Goal: Information Seeking & Learning: Compare options

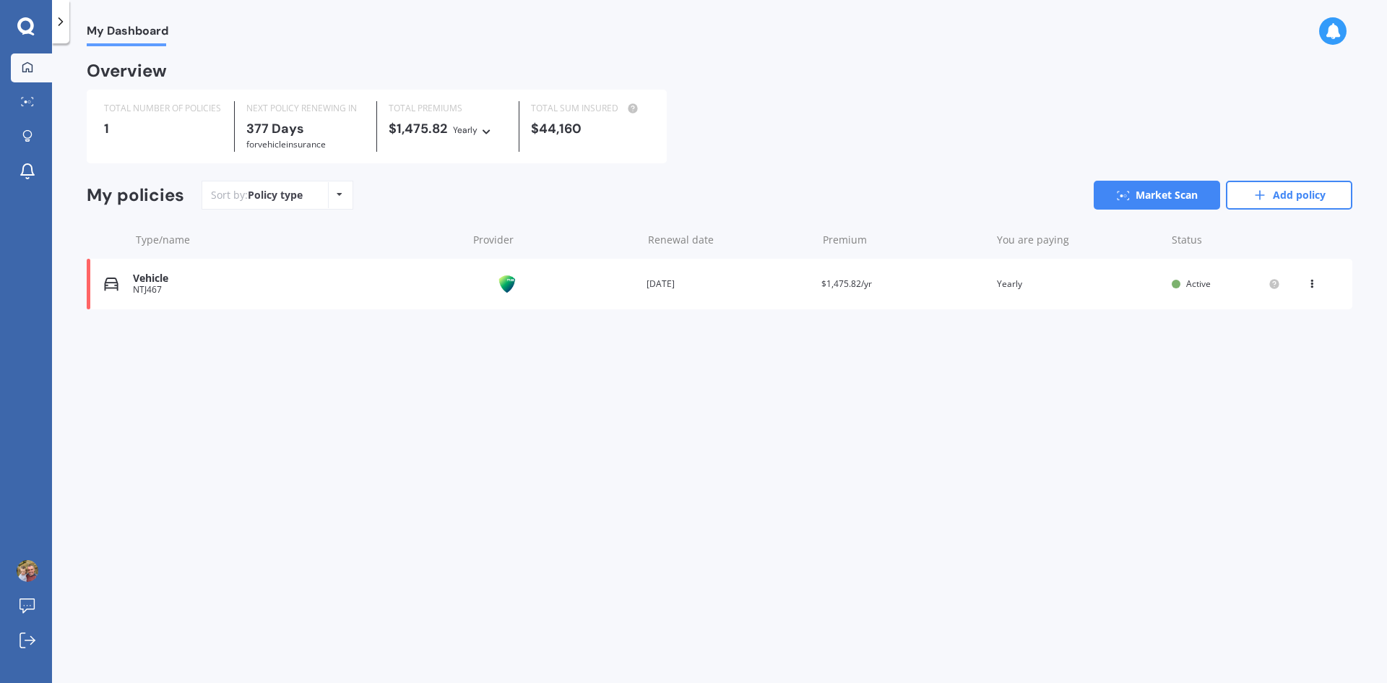
click at [316, 298] on div "Vehicle NTJ467 Provider Renewal date [DATE] Premium $1,475.82/yr You are paying…" at bounding box center [720, 284] width 1266 height 51
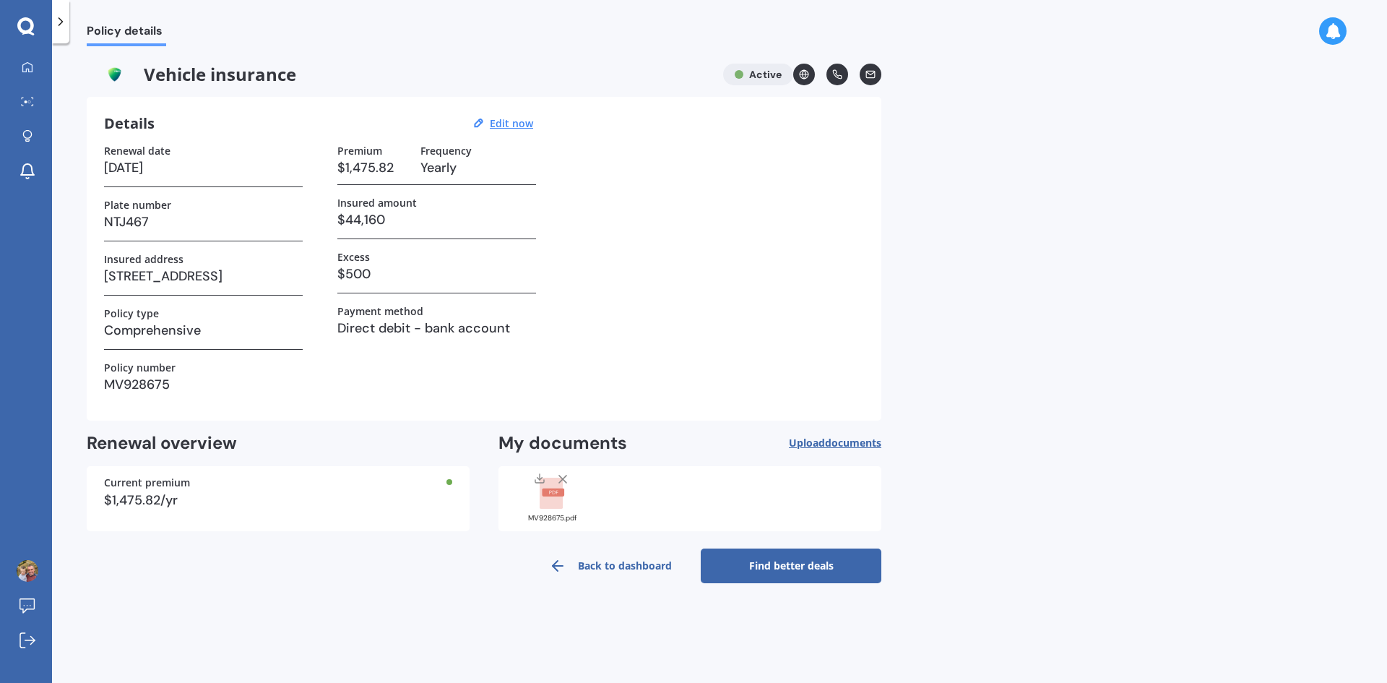
click at [771, 554] on link "Find better deals" at bounding box center [791, 565] width 181 height 35
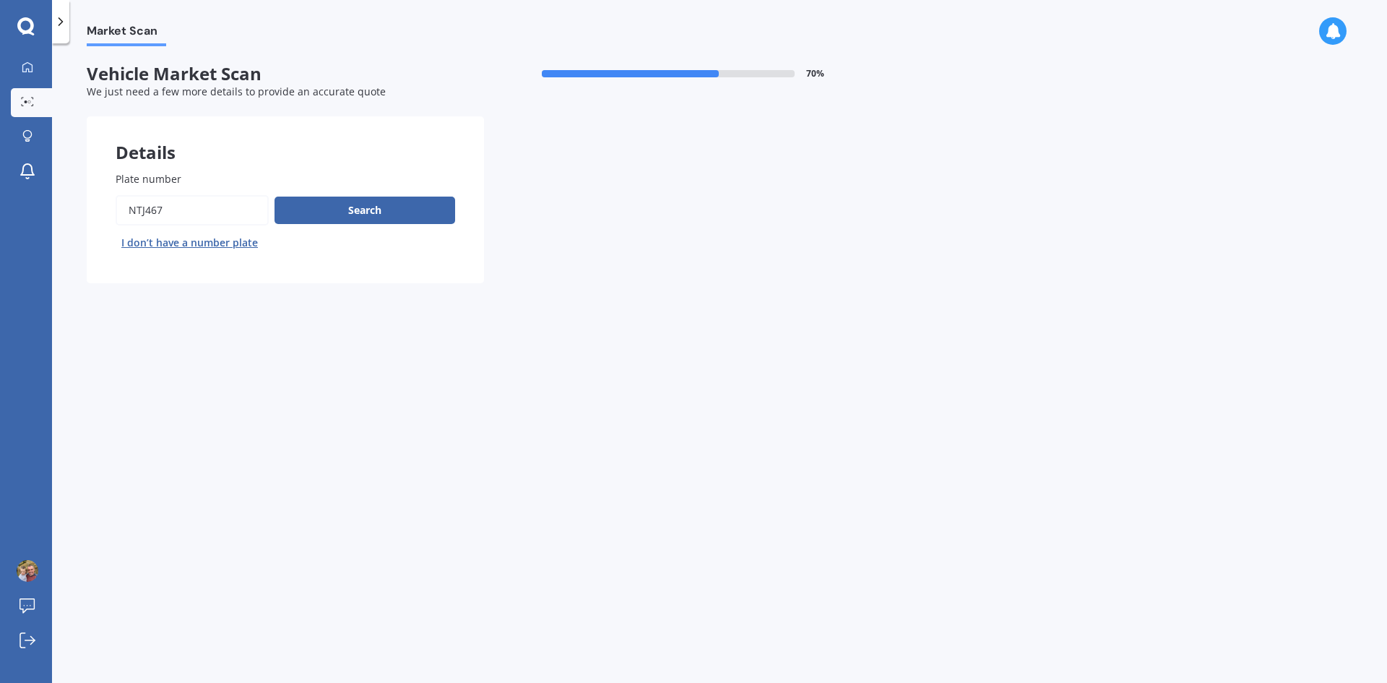
click at [356, 215] on button "Search" at bounding box center [364, 209] width 181 height 27
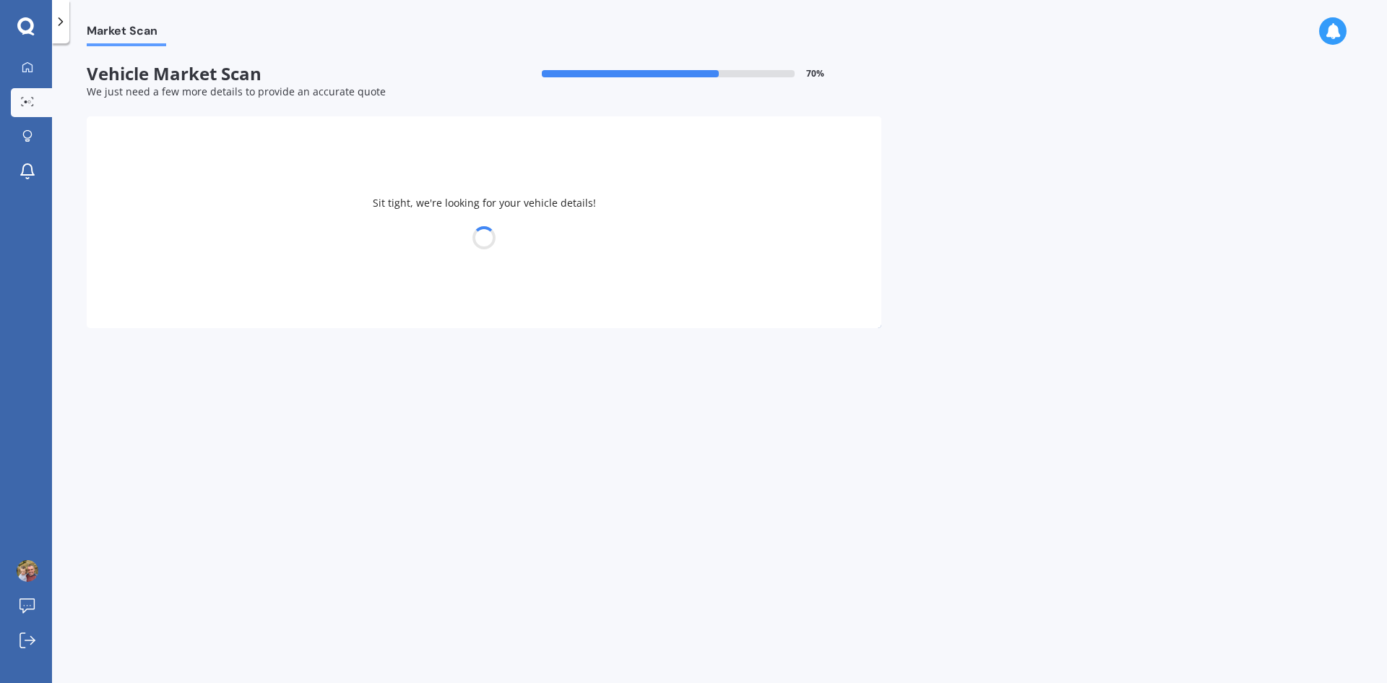
select select "26"
select select "04"
select select "1983"
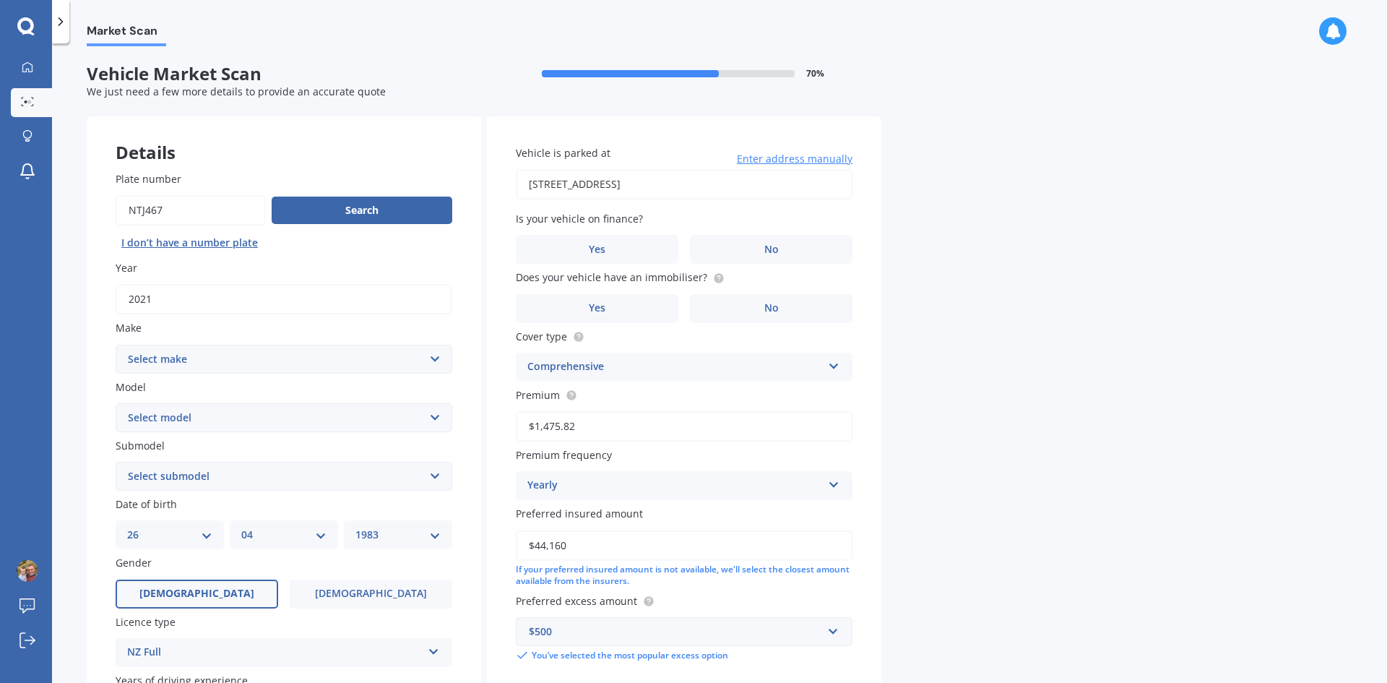
click at [415, 354] on select "Select make AC ALFA ROMEO ASTON [PERSON_NAME] AUDI AUSTIN BEDFORD Bentley BMW B…" at bounding box center [284, 359] width 337 height 29
select select "MITSUBISHI"
click at [116, 345] on select "Select make AC ALFA ROMEO ASTON [PERSON_NAME] AUDI AUSTIN BEDFORD Bentley BMW B…" at bounding box center [284, 359] width 337 height 29
click at [207, 415] on select "Select model 380 Airtrek Aspire ASX [PERSON_NAME] Challenger Challenger Diesel …" at bounding box center [284, 417] width 337 height 29
select select "ECLIPSE CROSS"
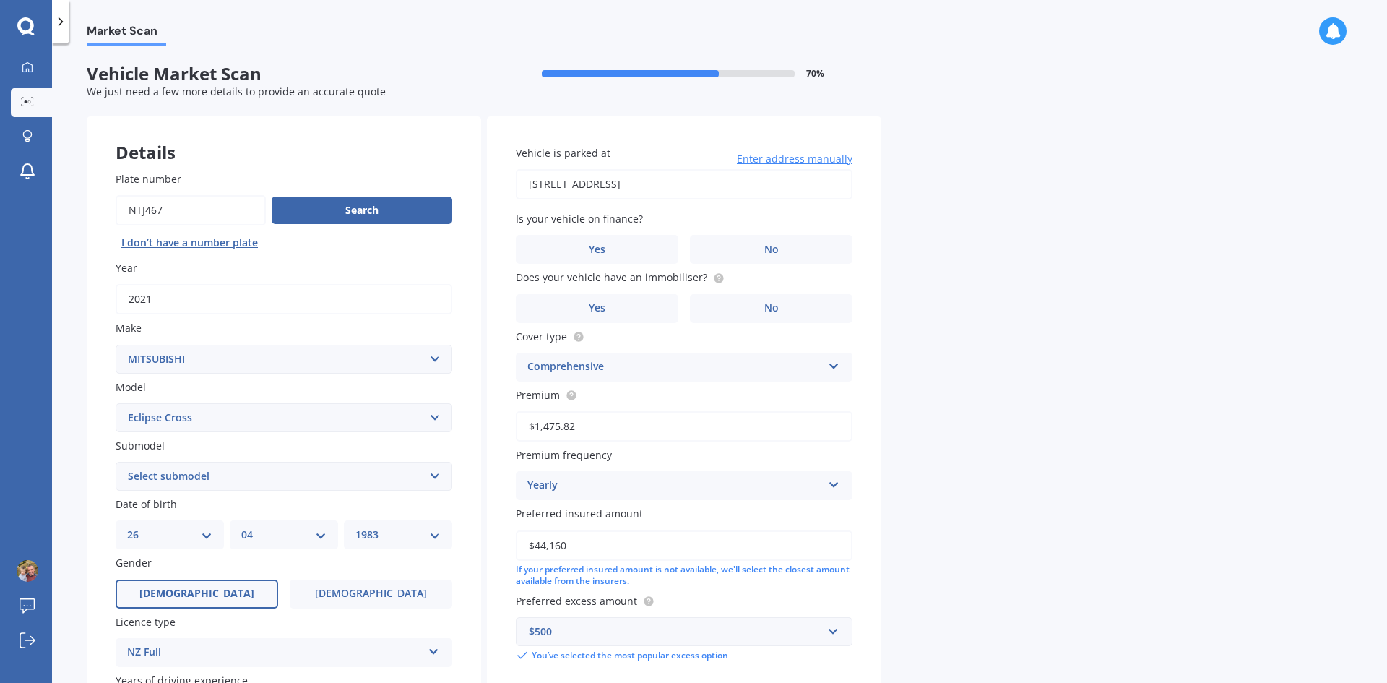
click at [116, 403] on select "Select model 380 Airtrek Aspire ASX [PERSON_NAME] Challenger Challenger Diesel …" at bounding box center [284, 417] width 337 height 29
click at [235, 474] on select "Select submodel Black Edition Wagon 5dr CVT 8sp 1.5T PHEV VRX 4WD Hybrid PHEV X…" at bounding box center [284, 476] width 337 height 29
click at [116, 462] on select "Select submodel Black Edition Wagon 5dr CVT 8sp 1.5T PHEV VRX 4WD Hybrid PHEV X…" at bounding box center [284, 476] width 337 height 29
click at [295, 478] on select "Select submodel Black Edition Wagon 5dr CVT 8sp 1.5T PHEV VRX 4WD Hybrid PHEV X…" at bounding box center [284, 476] width 337 height 29
select select "PHEV XLS 4WD HYBRID"
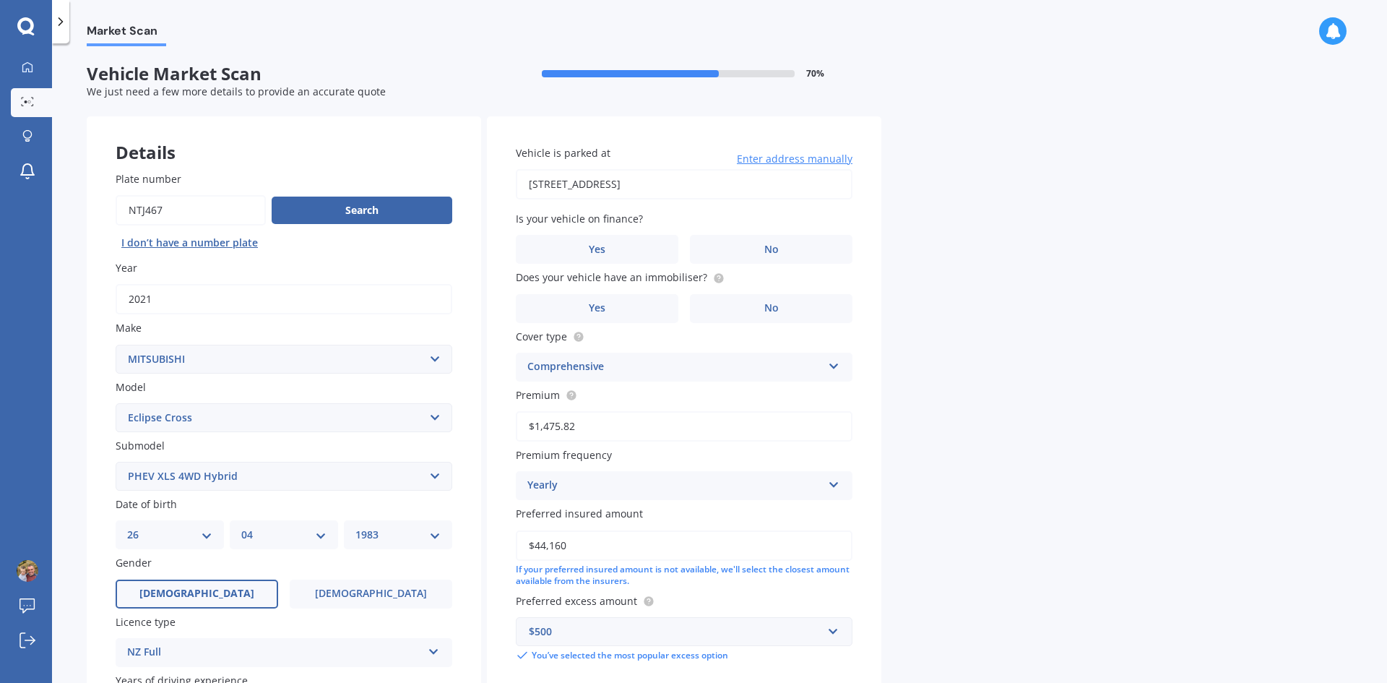
click at [116, 462] on select "Select submodel Black Edition Wagon 5dr CVT 8sp 1.5T PHEV VRX 4WD Hybrid PHEV X…" at bounding box center [284, 476] width 337 height 29
click at [226, 470] on select "Select submodel Black Edition Wagon 5dr CVT 8sp 1.5T PHEV VRX 4WD Hybrid PHEV X…" at bounding box center [284, 476] width 337 height 29
click at [473, 489] on div "Plate number Search I don’t have a number plate Year [DATE] Make Select make AC…" at bounding box center [284, 477] width 394 height 671
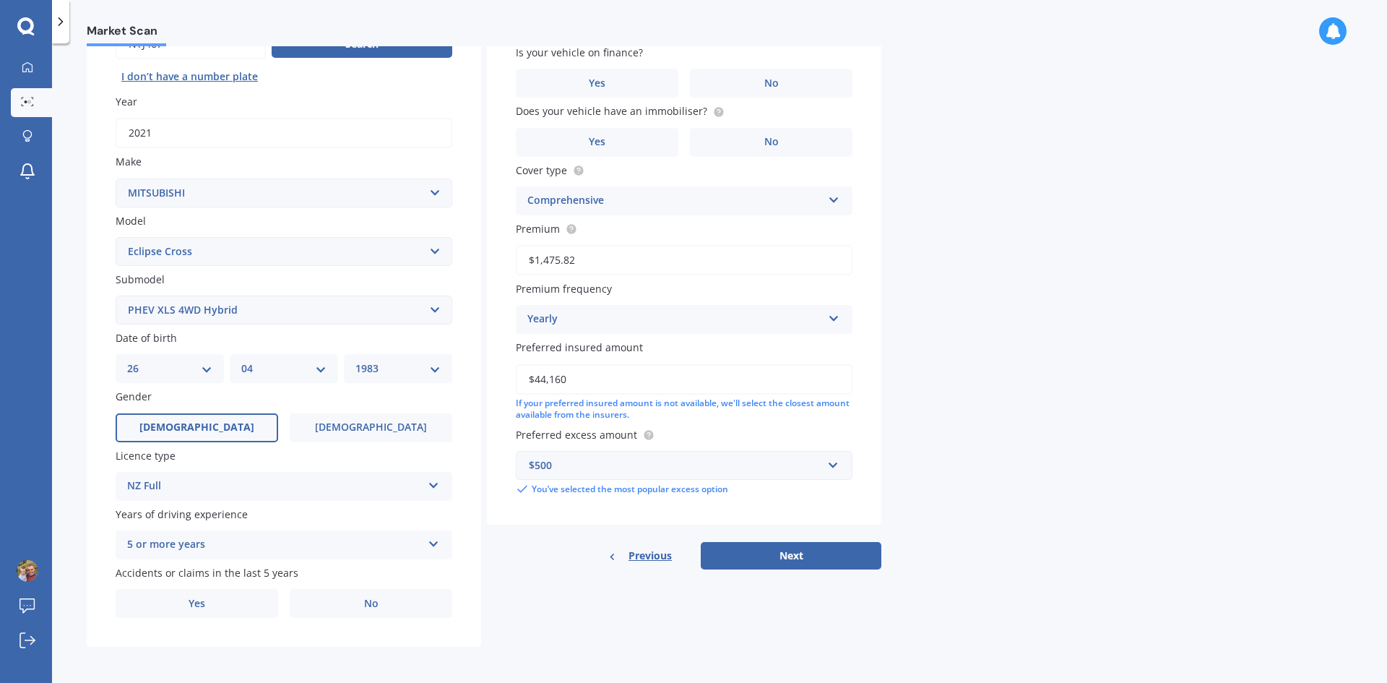
scroll to position [168, 0]
click at [248, 606] on label "Yes" at bounding box center [197, 601] width 163 height 29
click at [0, 0] on input "Yes" at bounding box center [0, 0] width 0 height 0
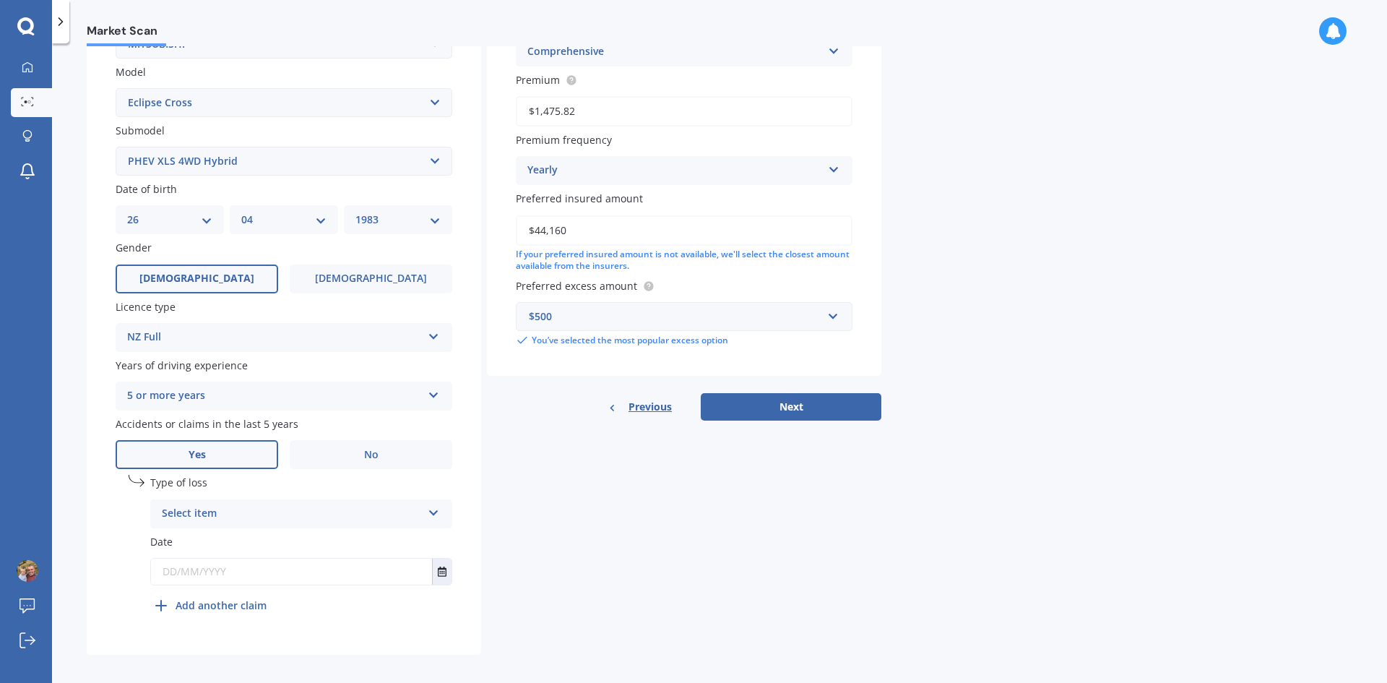
scroll to position [324, 0]
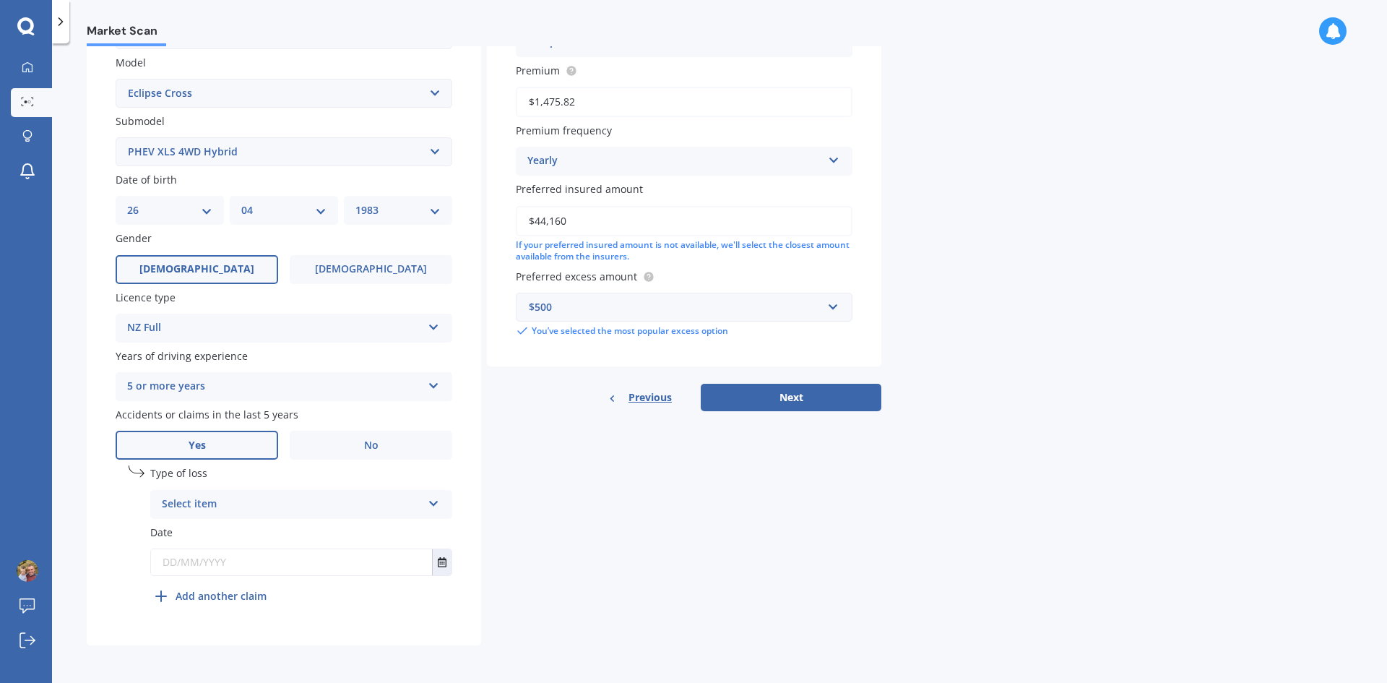
click at [326, 505] on div "Select item" at bounding box center [292, 504] width 260 height 17
click at [222, 537] on span "At fault accident" at bounding box center [204, 532] width 82 height 14
click at [331, 504] on div "At fault accident" at bounding box center [292, 504] width 260 height 17
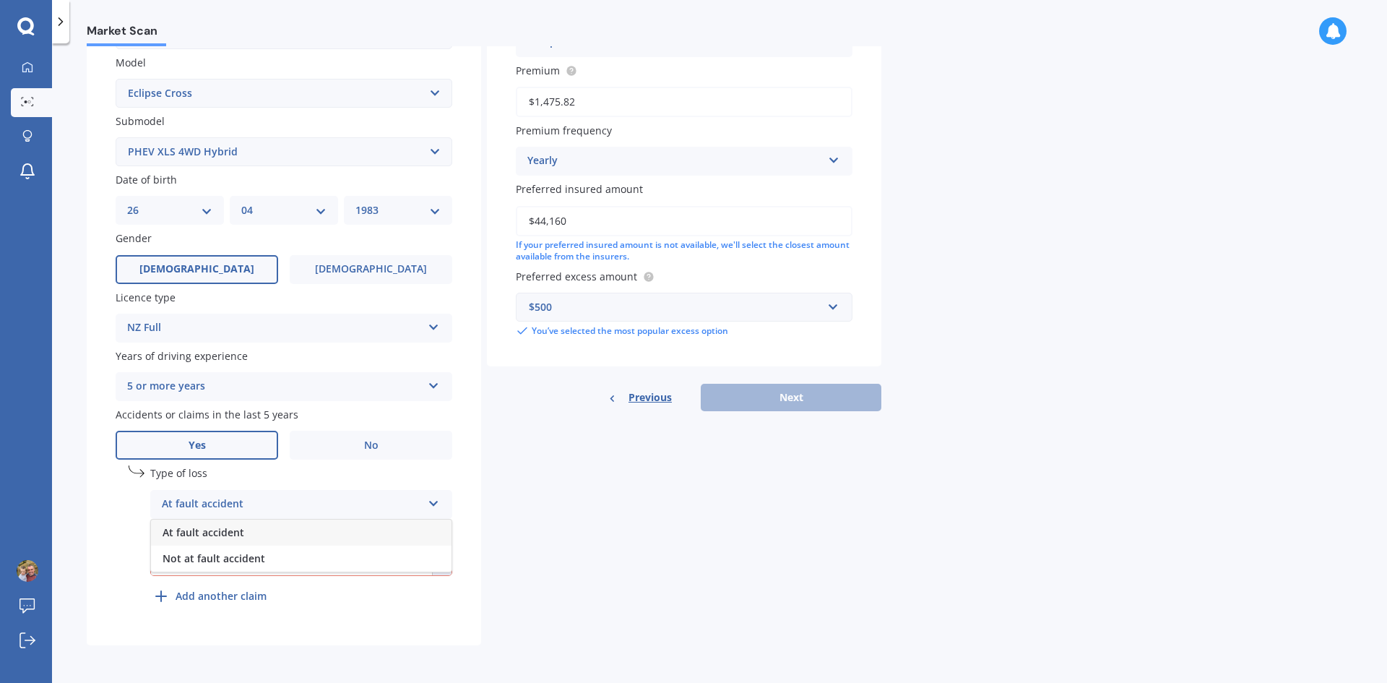
click at [332, 503] on div "At fault accident" at bounding box center [292, 504] width 260 height 17
click at [243, 556] on input "text" at bounding box center [291, 562] width 281 height 26
type input "[DATE]"
click at [250, 594] on b "Add another claim" at bounding box center [221, 595] width 91 height 15
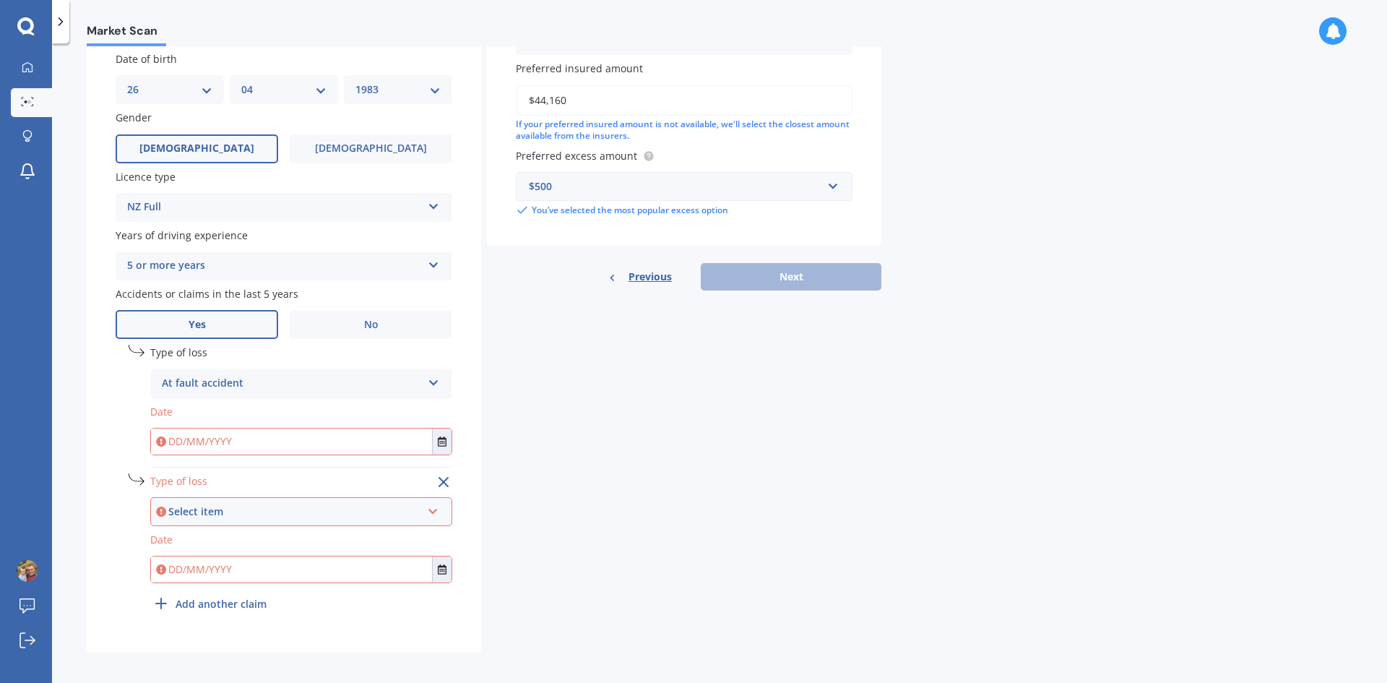
scroll to position [452, 0]
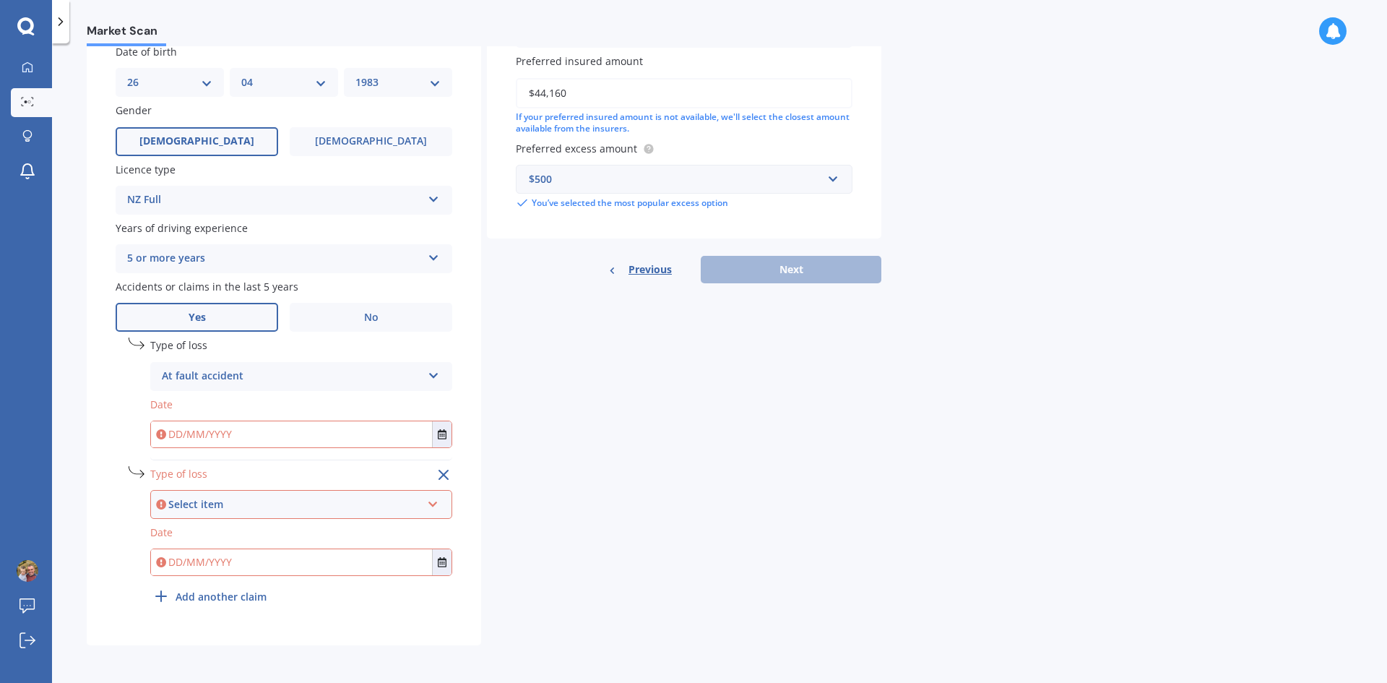
click at [291, 372] on div "At fault accident" at bounding box center [292, 376] width 260 height 17
click at [210, 433] on input "text" at bounding box center [291, 434] width 281 height 26
type input "[DATE]"
click at [236, 498] on div "Select item" at bounding box center [294, 504] width 253 height 16
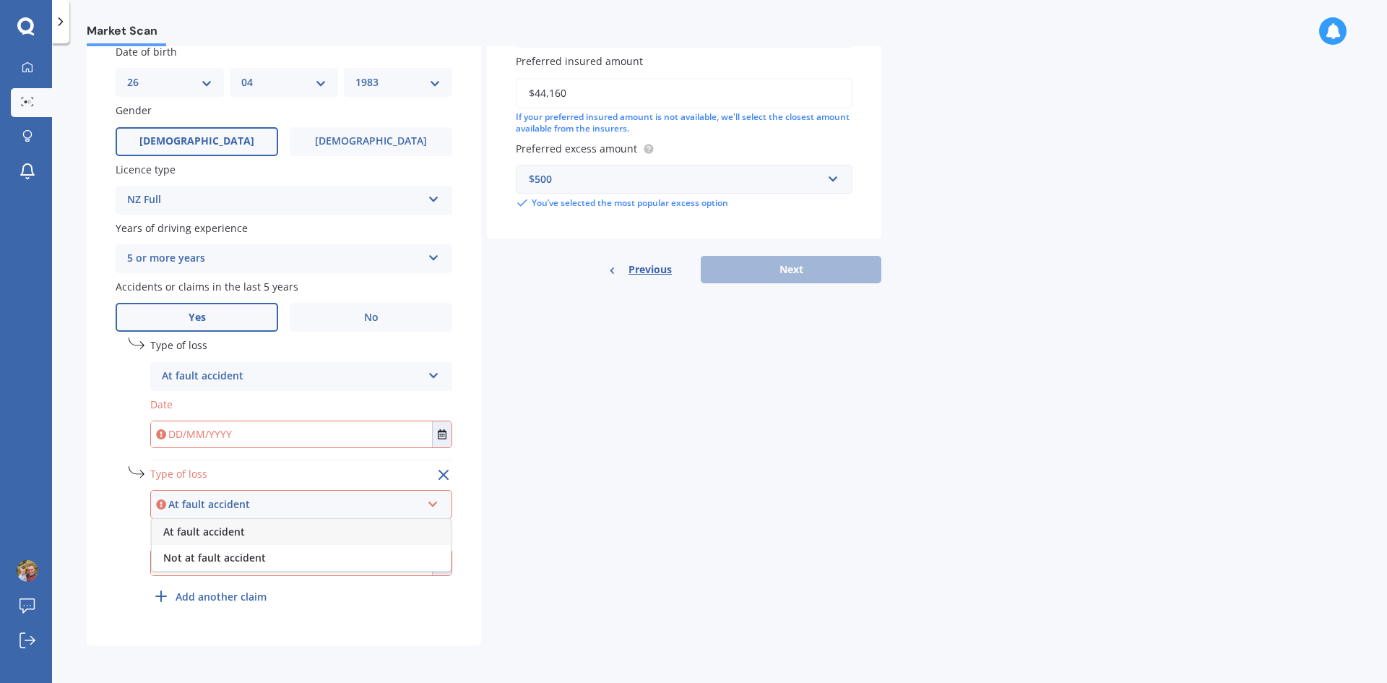
click at [255, 437] on input "text" at bounding box center [291, 434] width 281 height 26
click at [387, 436] on input "text" at bounding box center [291, 434] width 281 height 26
type input "[DATE]"
click at [225, 571] on input "text" at bounding box center [291, 562] width 281 height 26
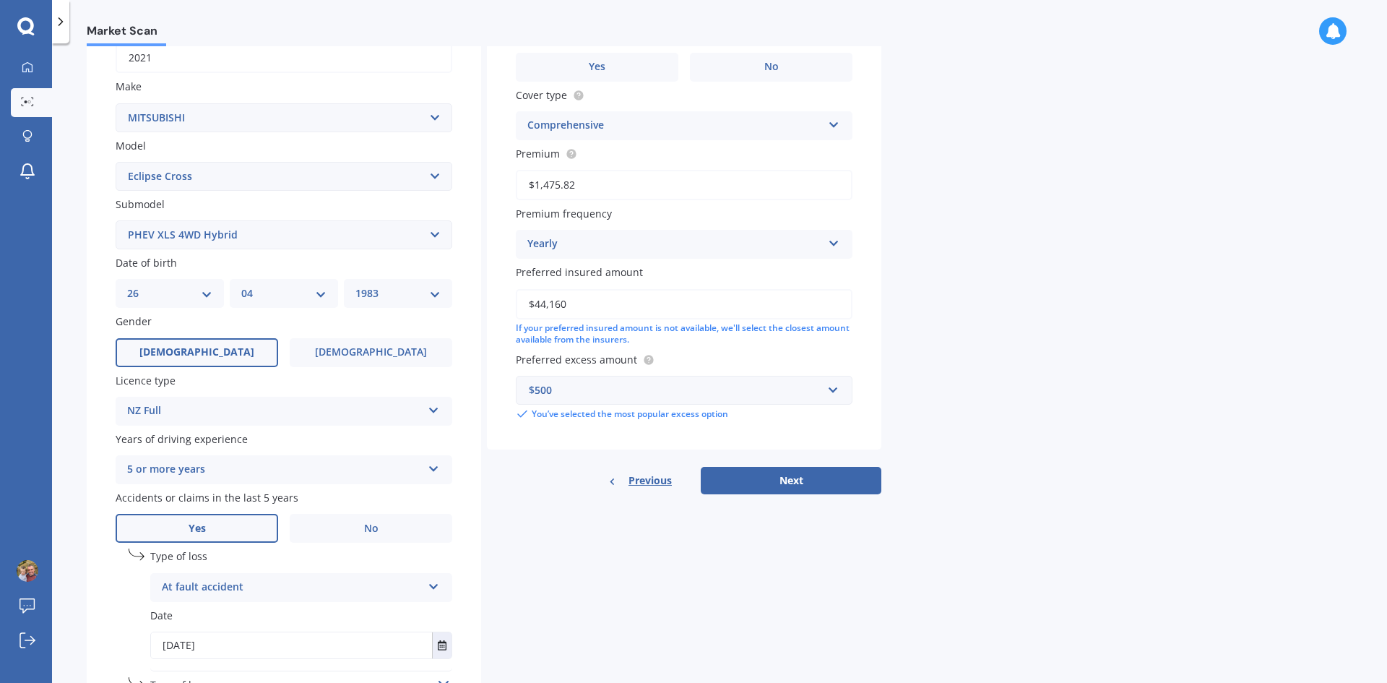
scroll to position [163, 0]
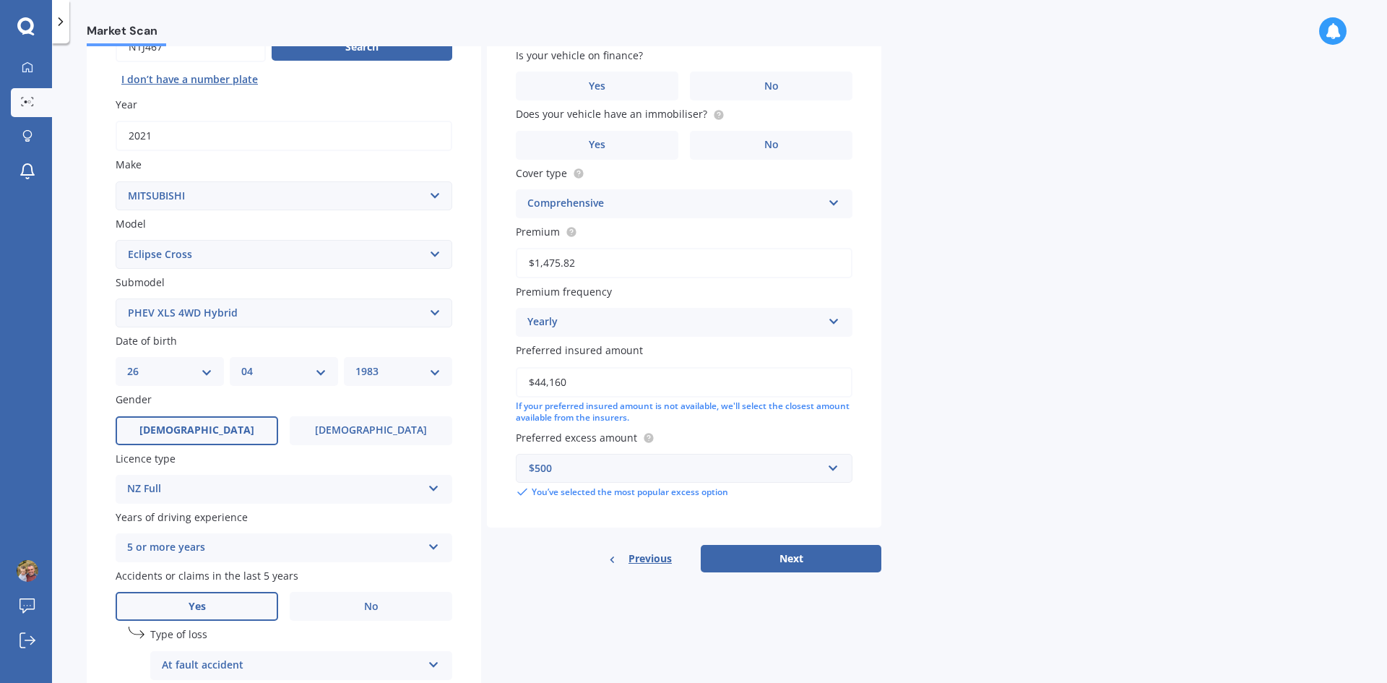
type input "[DATE]"
drag, startPoint x: 602, startPoint y: 388, endPoint x: 405, endPoint y: 371, distance: 197.2
click at [405, 371] on div "Details Plate number Search I don’t have a number plate Year [DATE] Make Select…" at bounding box center [484, 444] width 795 height 982
click at [786, 563] on button "Next" at bounding box center [791, 558] width 181 height 27
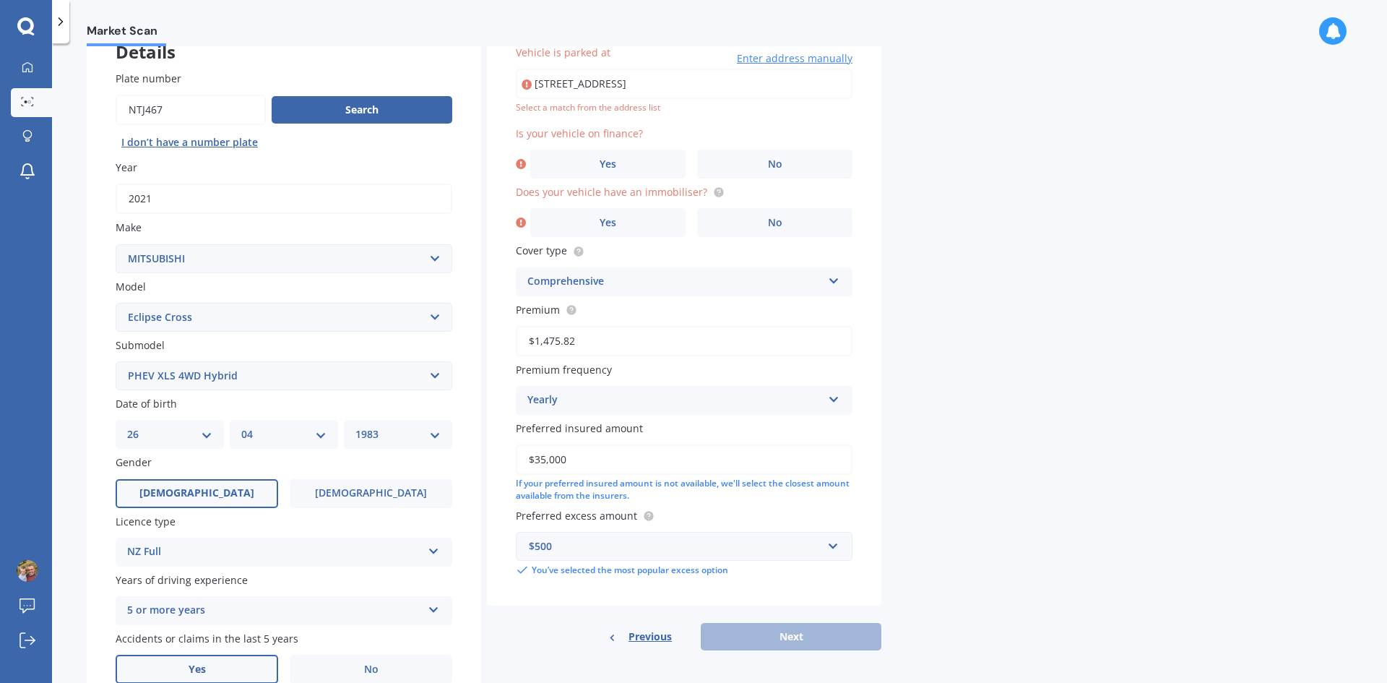
scroll to position [99, 0]
drag, startPoint x: 579, startPoint y: 462, endPoint x: 484, endPoint y: 454, distance: 94.9
click at [484, 454] on div "Details Plate number Search I don’t have a number plate Year [DATE] Make Select…" at bounding box center [484, 508] width 795 height 982
type input "$34,000"
click at [827, 630] on div "Previous Next" at bounding box center [684, 637] width 394 height 27
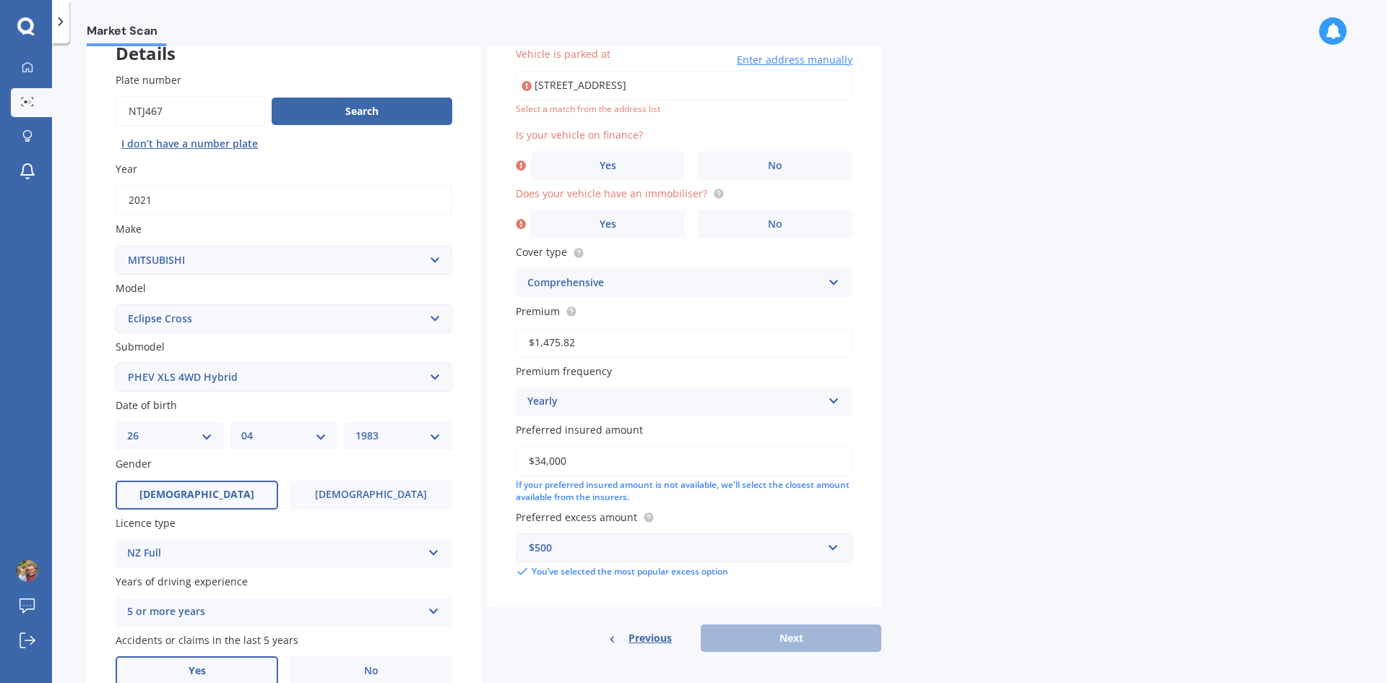
click at [787, 163] on label "No" at bounding box center [774, 165] width 155 height 29
click at [0, 0] on input "No" at bounding box center [0, 0] width 0 height 0
click at [652, 222] on label "Yes" at bounding box center [607, 223] width 155 height 29
click at [0, 0] on input "Yes" at bounding box center [0, 0] width 0 height 0
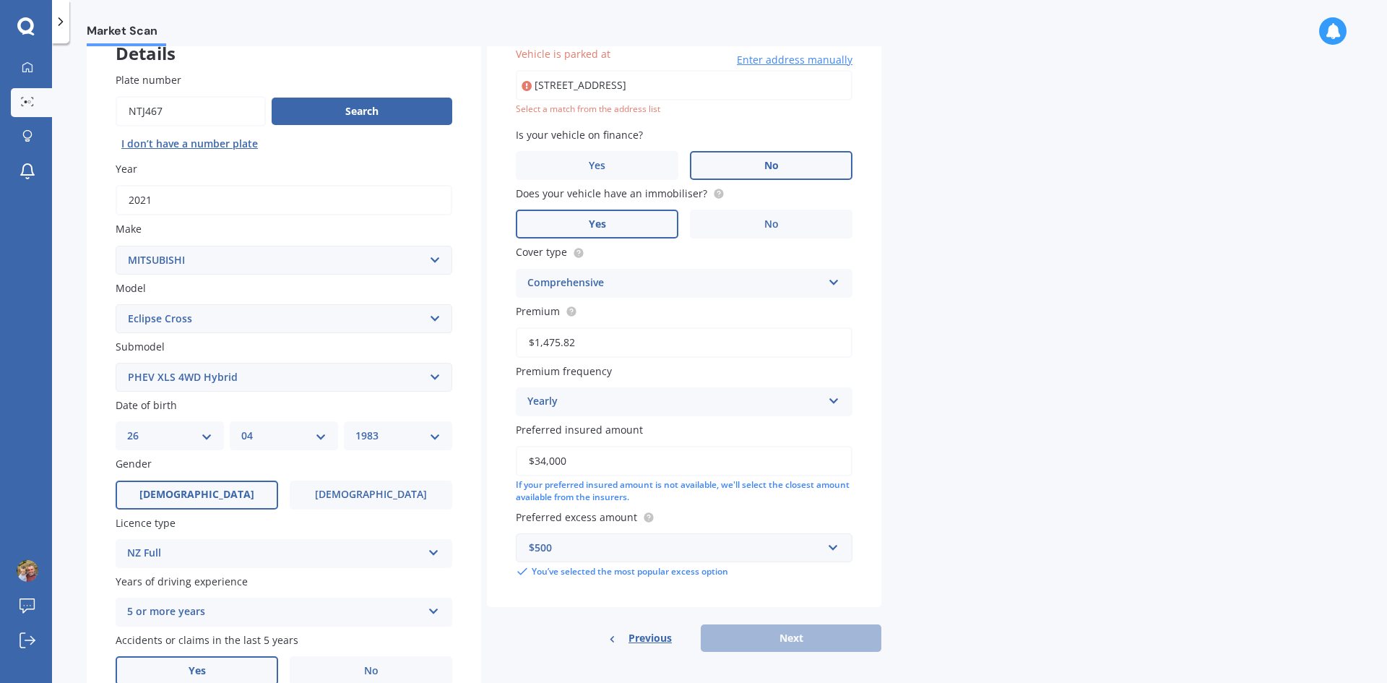
click at [1071, 521] on div "Market Scan Vehicle Market Scan 70 % We just need a few more details to provide…" at bounding box center [719, 365] width 1335 height 639
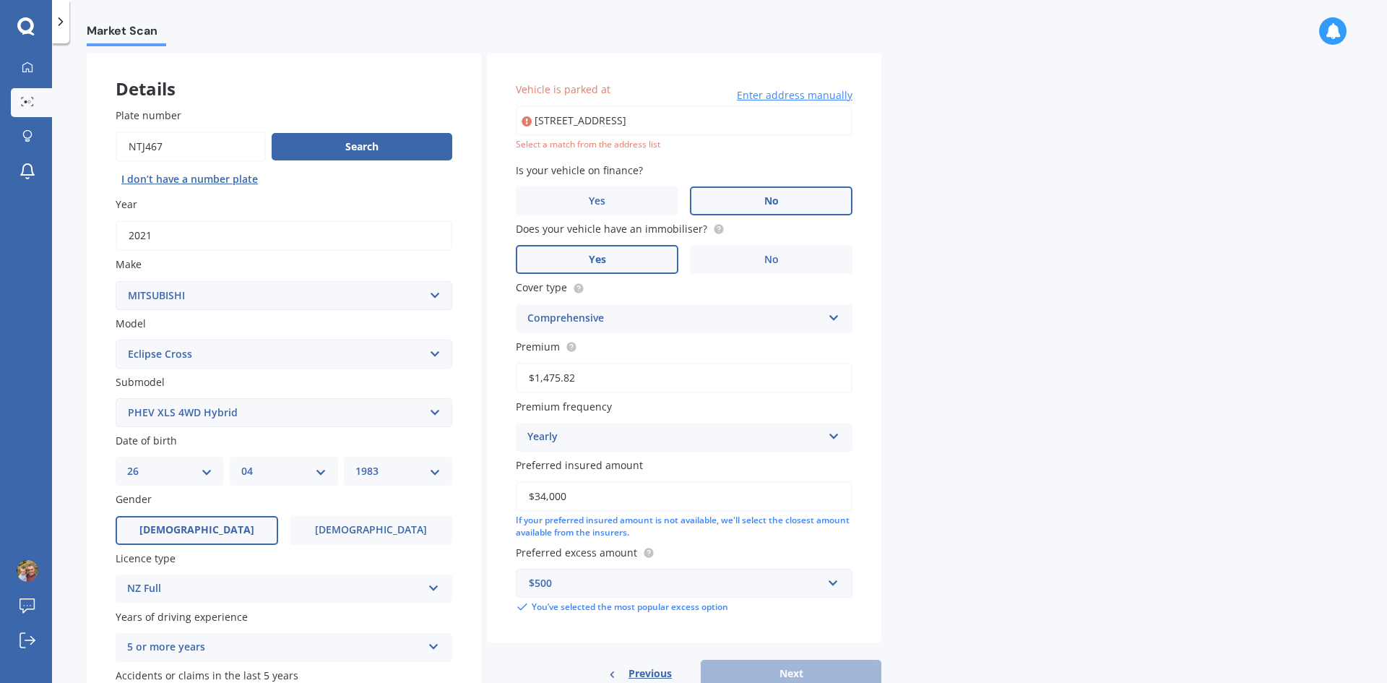
scroll to position [72, 0]
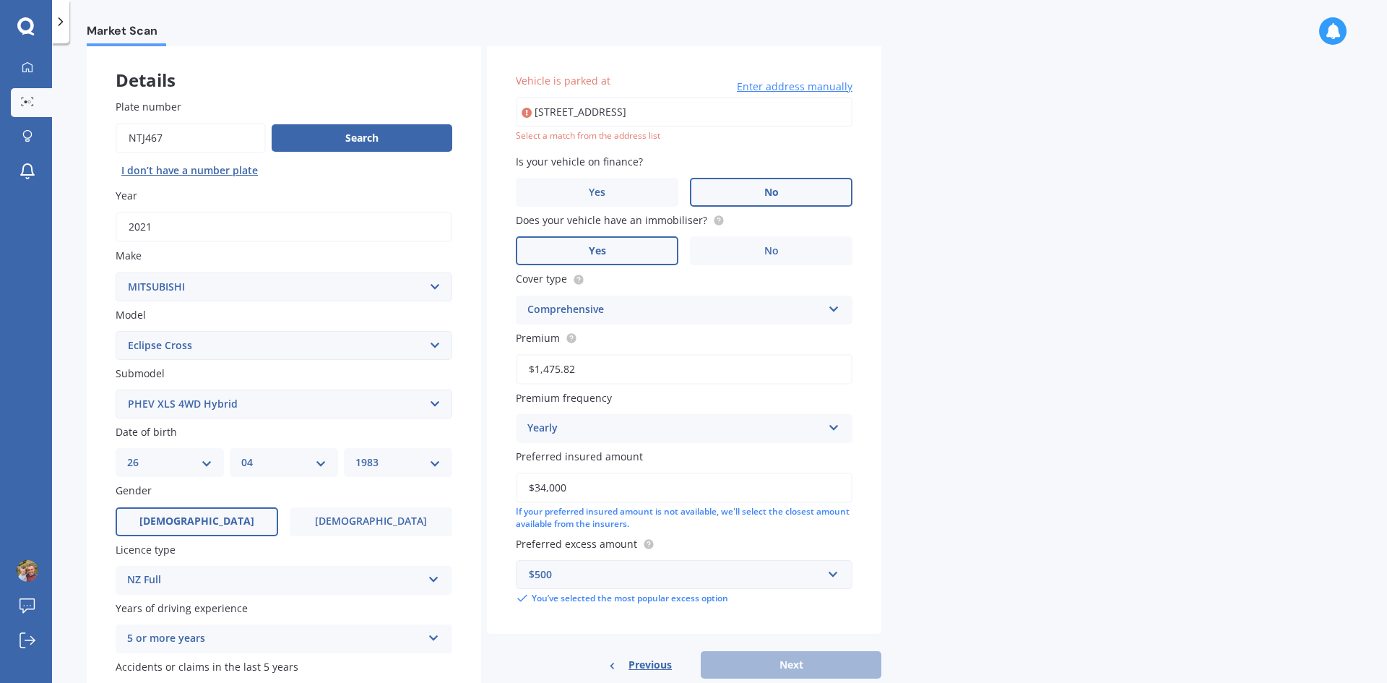
click at [744, 114] on input "[STREET_ADDRESS]" at bounding box center [684, 112] width 337 height 30
type input "[STREET_ADDRESS]"
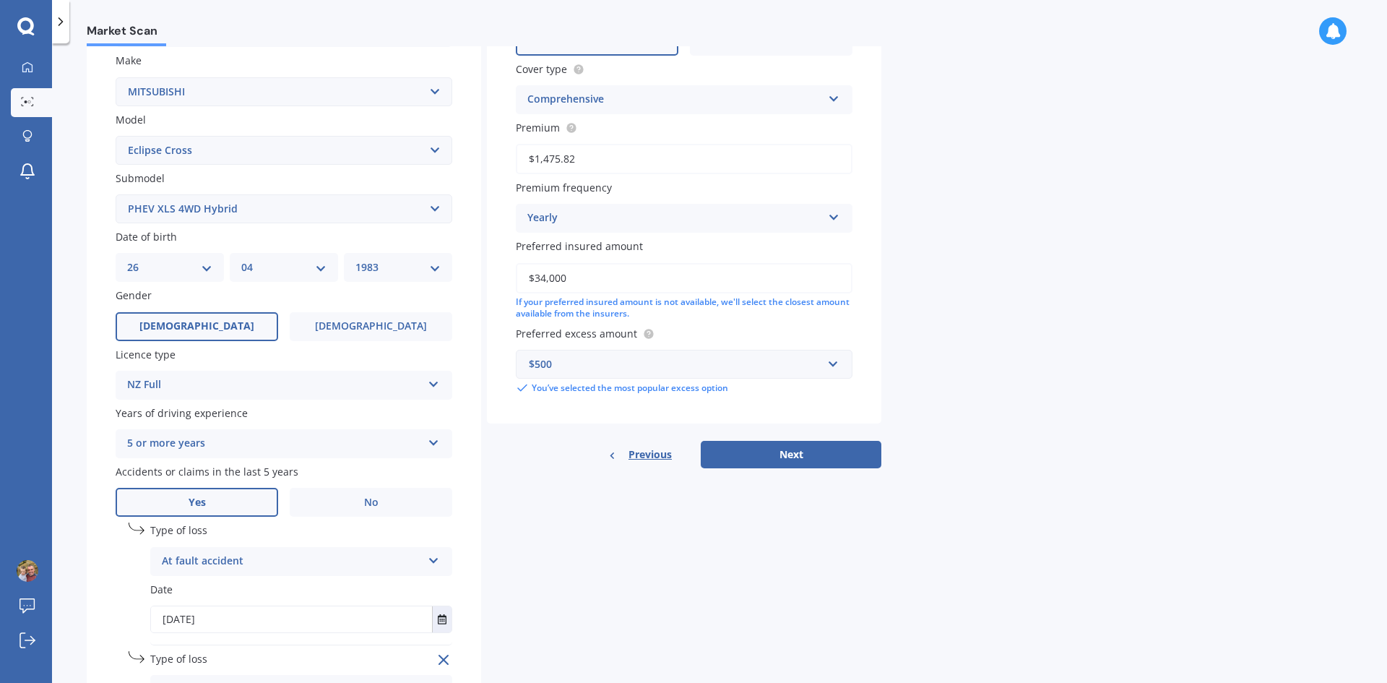
scroll to position [361, 0]
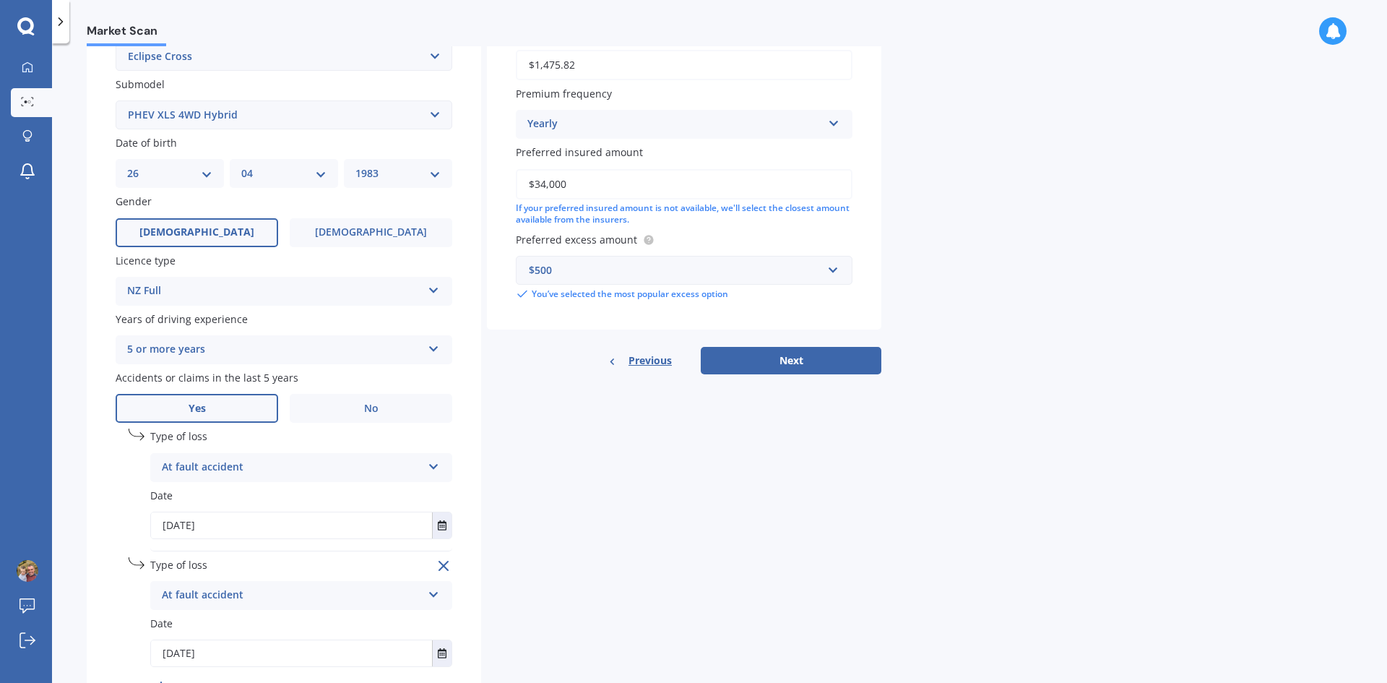
click at [800, 361] on button "Next" at bounding box center [791, 360] width 181 height 27
select select "26"
select select "04"
select select "1983"
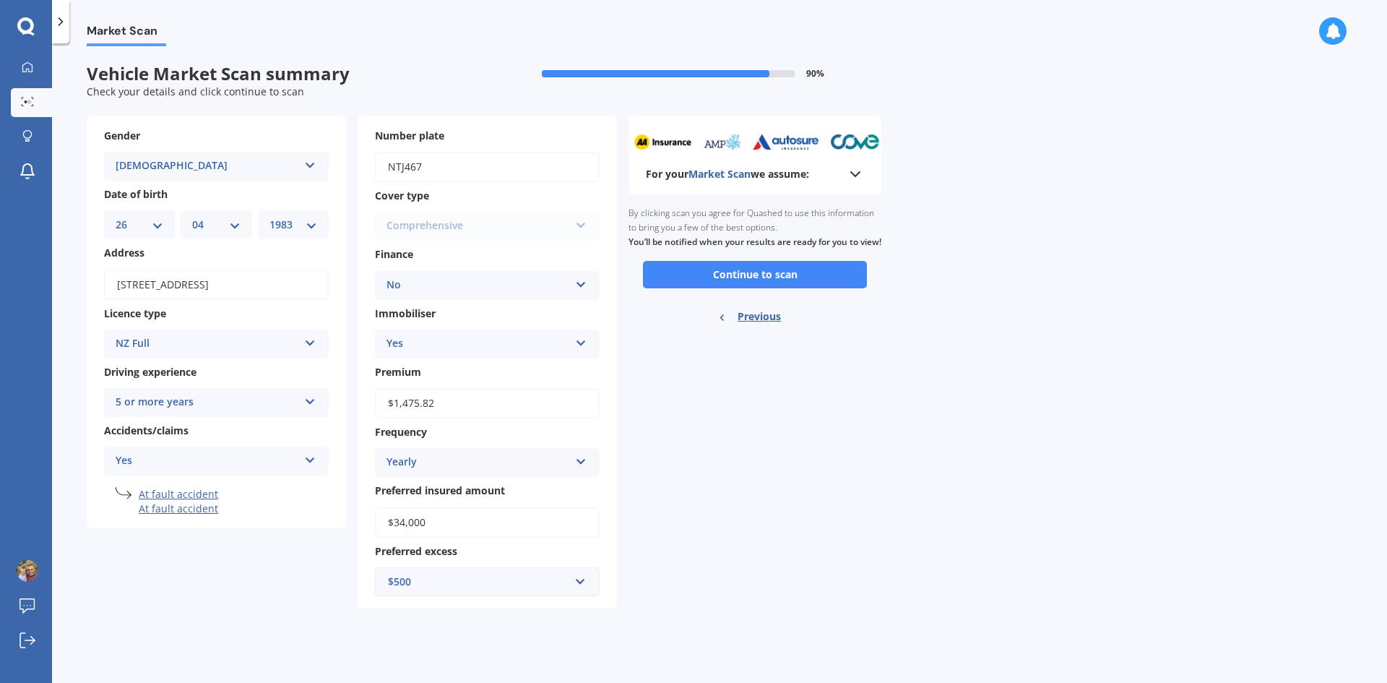
scroll to position [0, 0]
click at [771, 287] on button "Continue to scan" at bounding box center [755, 274] width 224 height 27
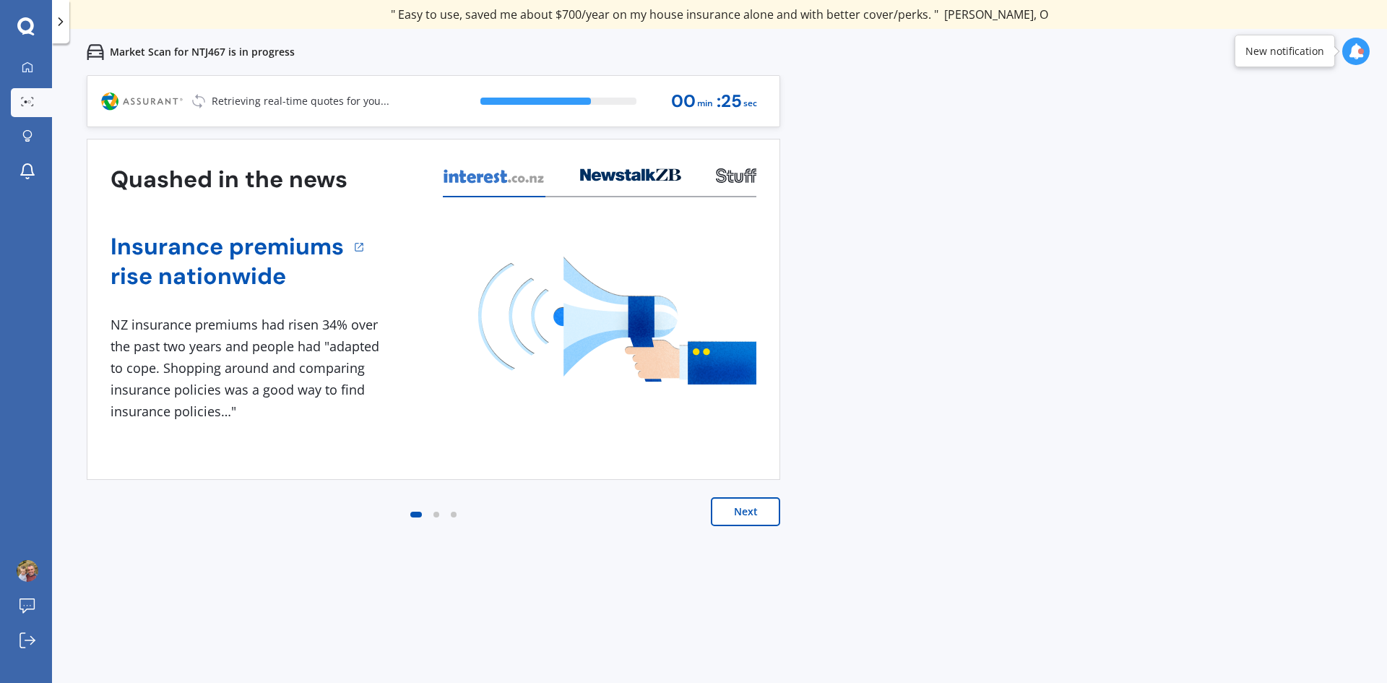
click at [748, 519] on button "Next" at bounding box center [745, 511] width 69 height 29
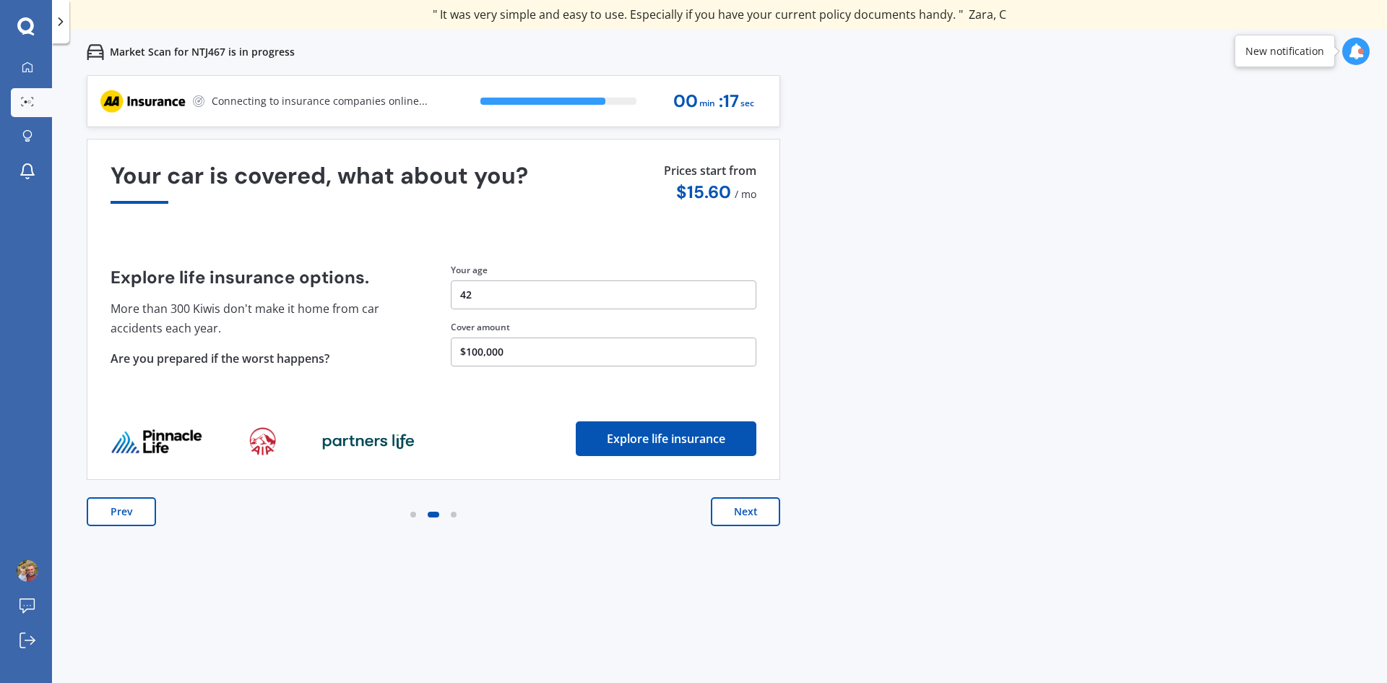
click at [753, 509] on button "Next" at bounding box center [745, 511] width 69 height 29
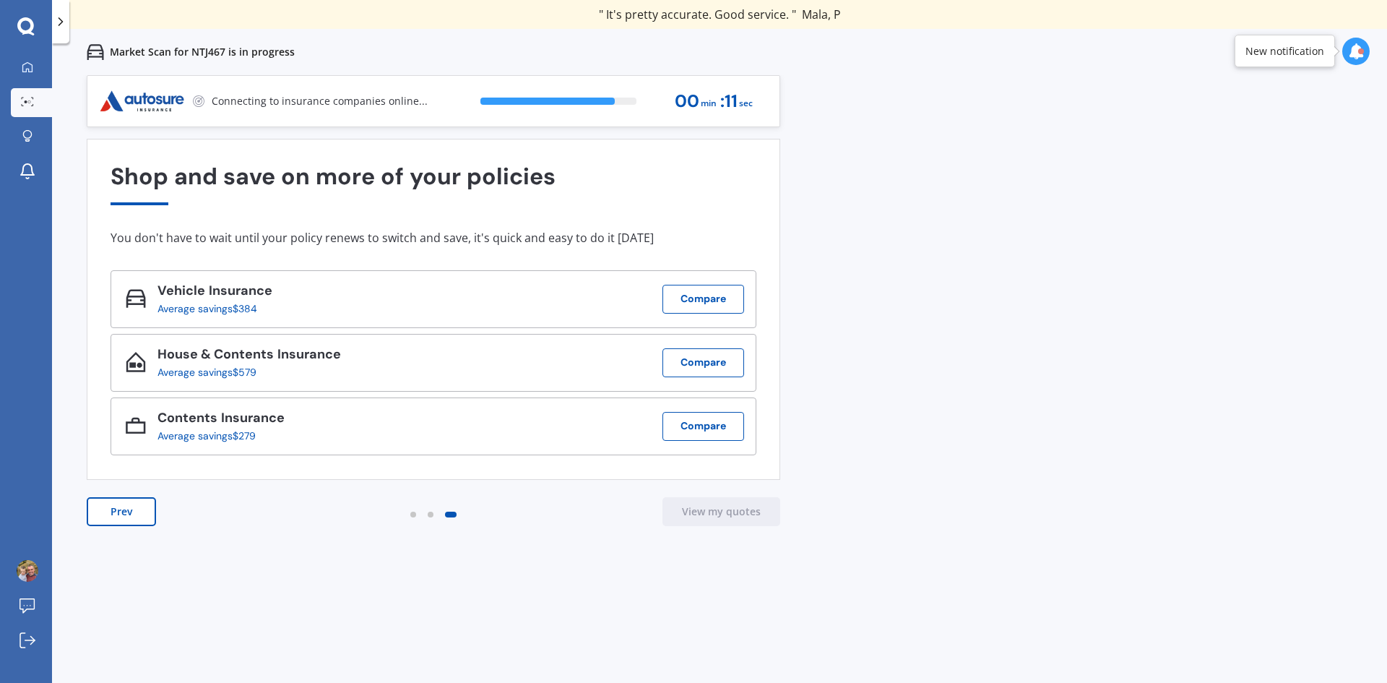
click at [720, 514] on button "View my quotes" at bounding box center [721, 511] width 118 height 29
click at [851, 514] on div "Previous 80,000+ [DEMOGRAPHIC_DATA] consumers have signed up to shop and save t…" at bounding box center [719, 416] width 1335 height 683
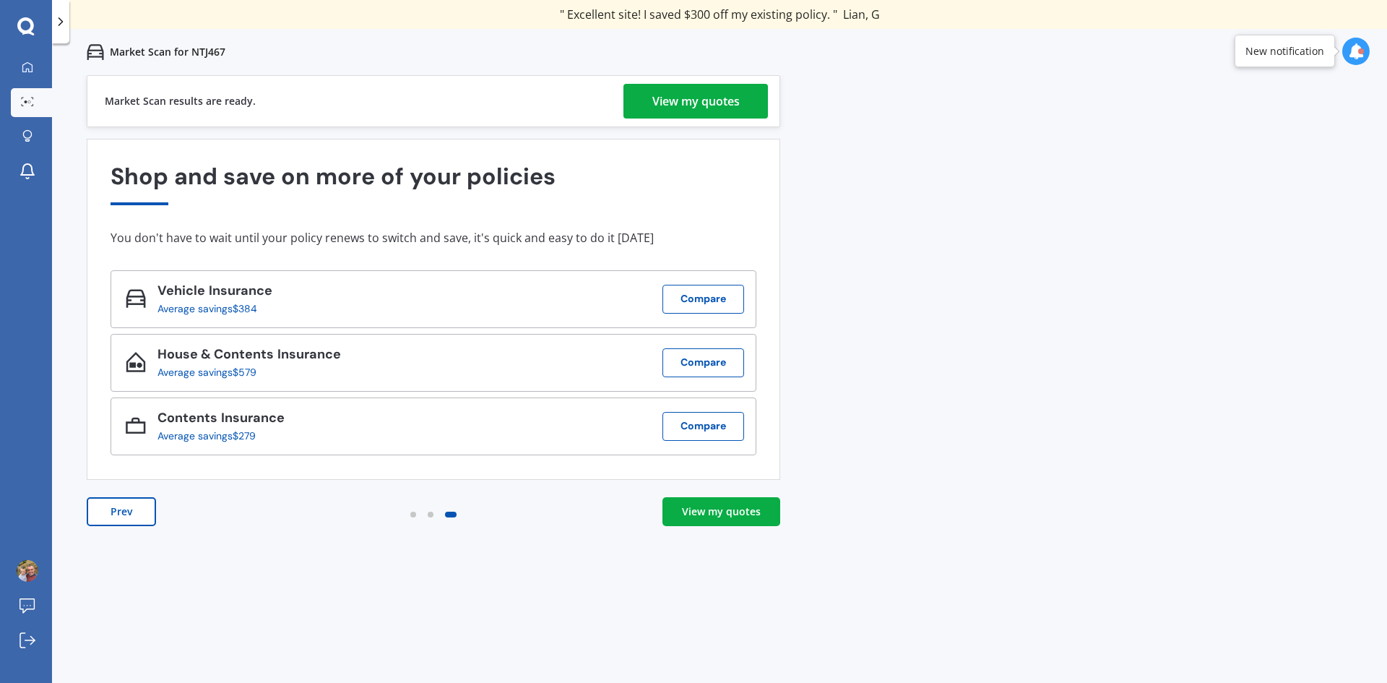
click at [714, 516] on div "View my quotes" at bounding box center [721, 511] width 79 height 14
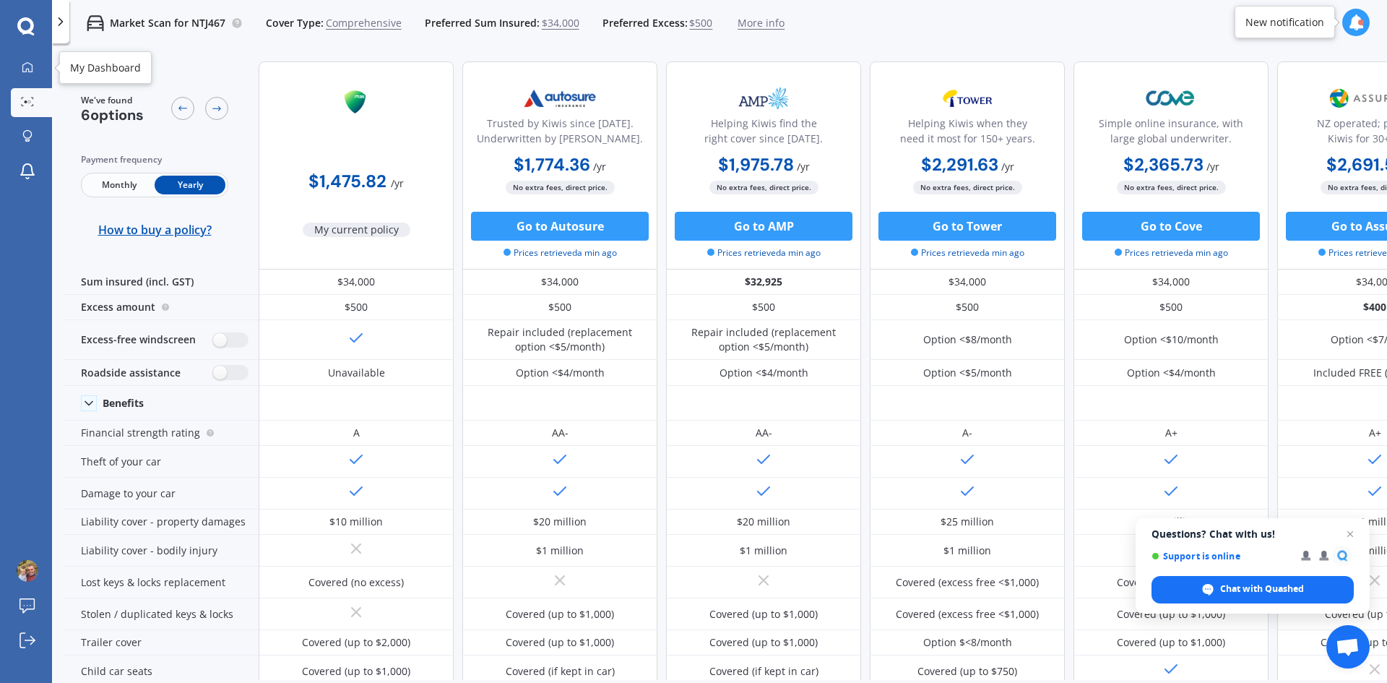
click at [30, 69] on icon at bounding box center [28, 67] width 12 height 12
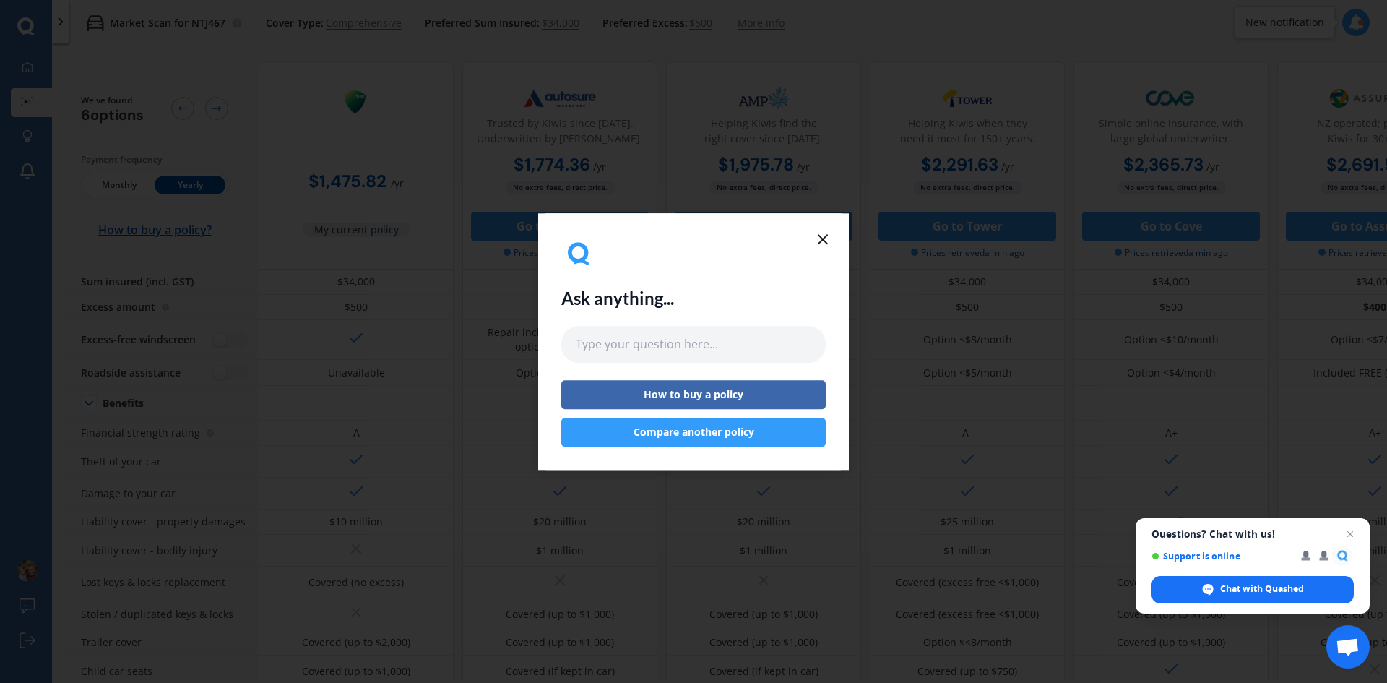
click at [825, 242] on line at bounding box center [822, 239] width 9 height 9
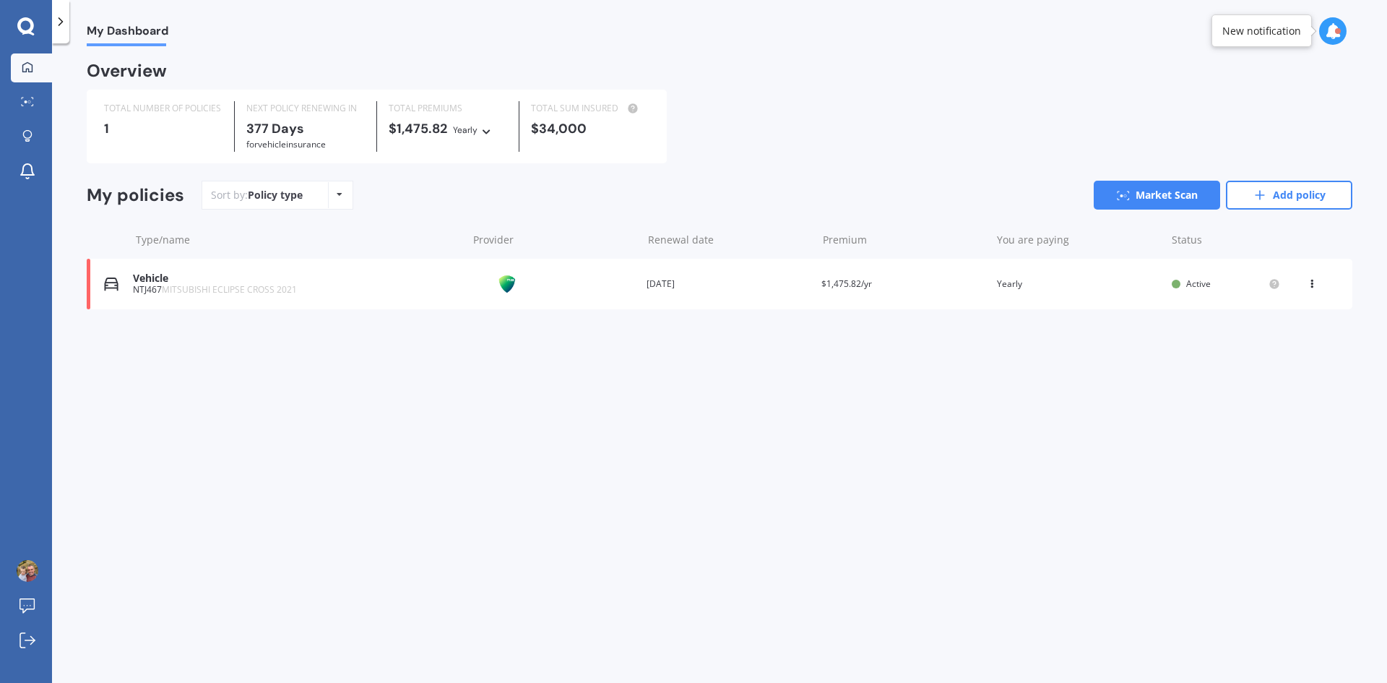
click at [1287, 194] on link "Add policy" at bounding box center [1289, 195] width 126 height 29
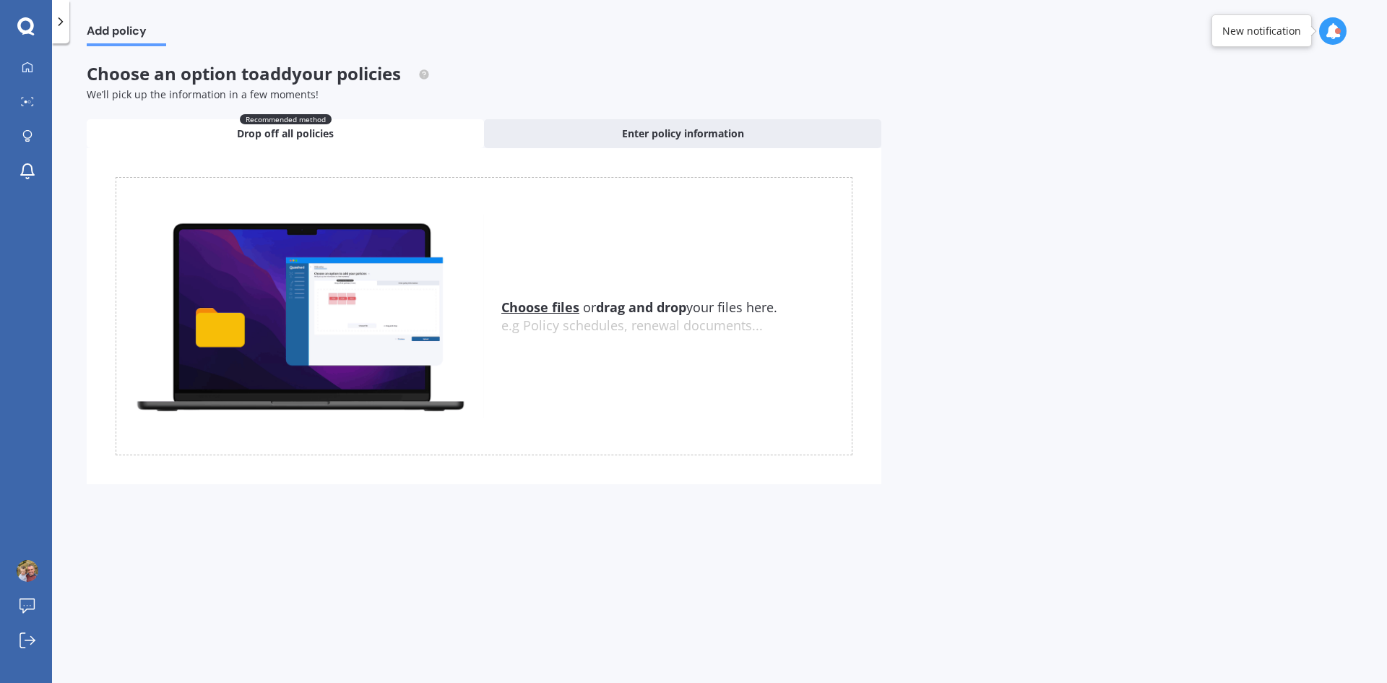
click at [634, 125] on div "Enter policy information" at bounding box center [682, 133] width 397 height 29
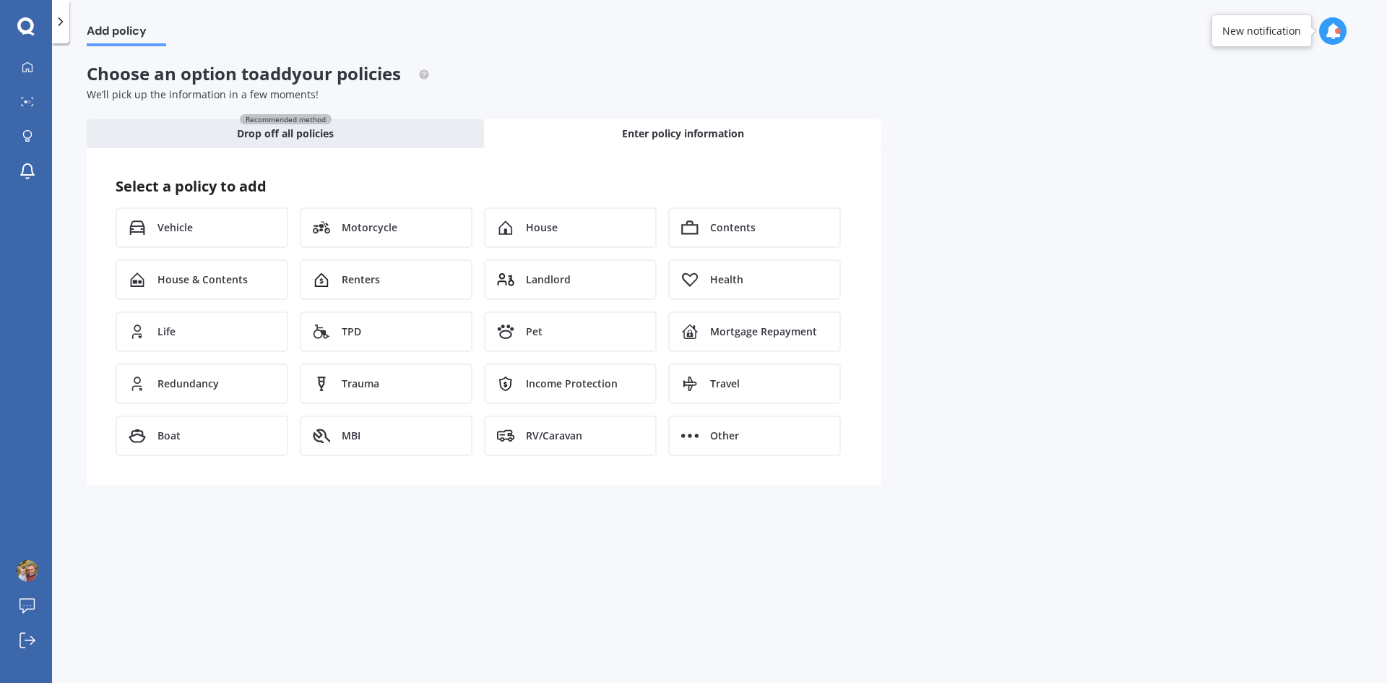
click at [570, 233] on div "House" at bounding box center [570, 227] width 173 height 40
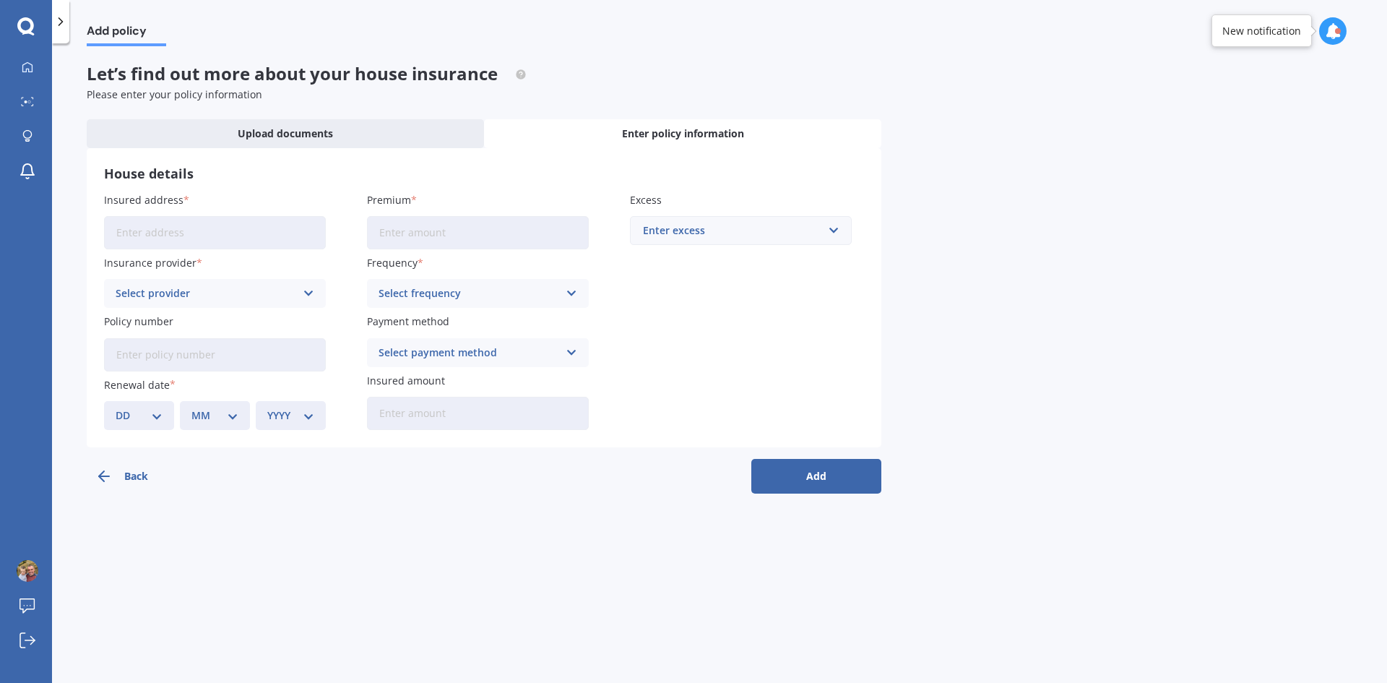
click at [207, 236] on input "Insured address" at bounding box center [215, 232] width 222 height 33
type input "[STREET_ADDRESS]"
click at [188, 293] on div "Select provider" at bounding box center [206, 293] width 180 height 16
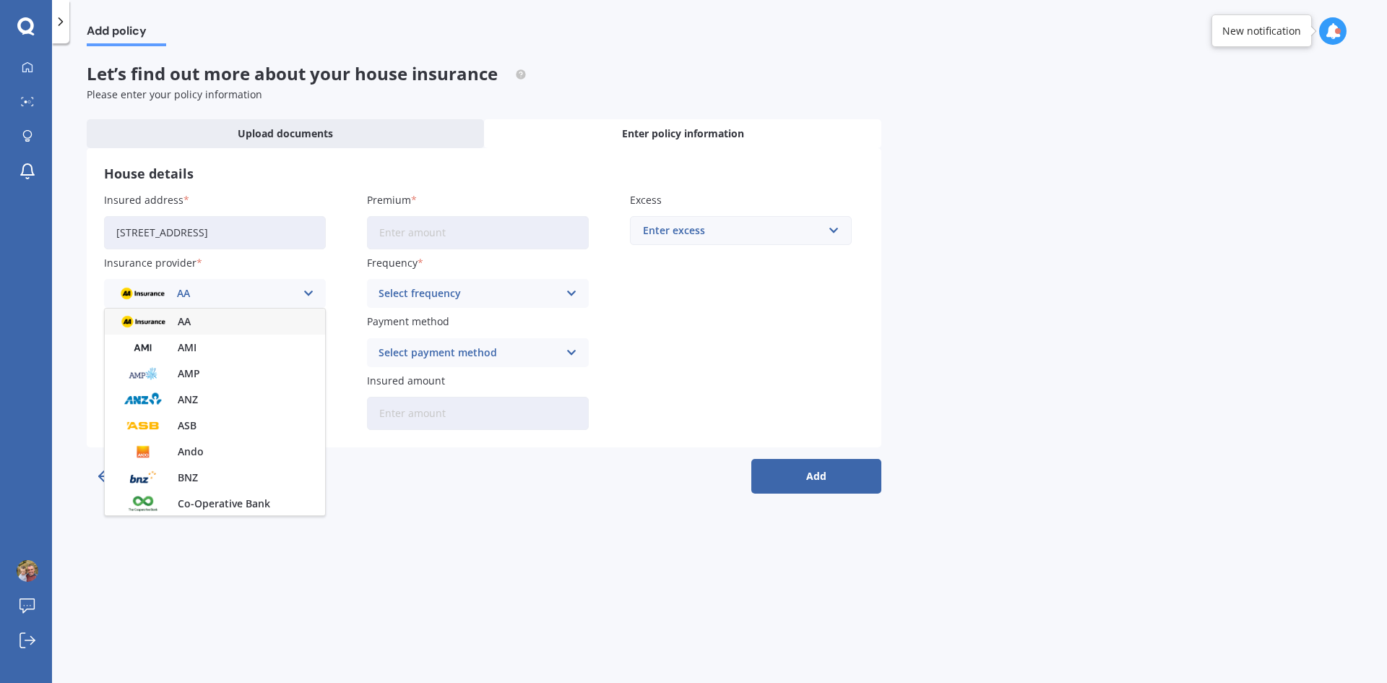
click at [390, 476] on div "Back Add" at bounding box center [484, 470] width 795 height 46
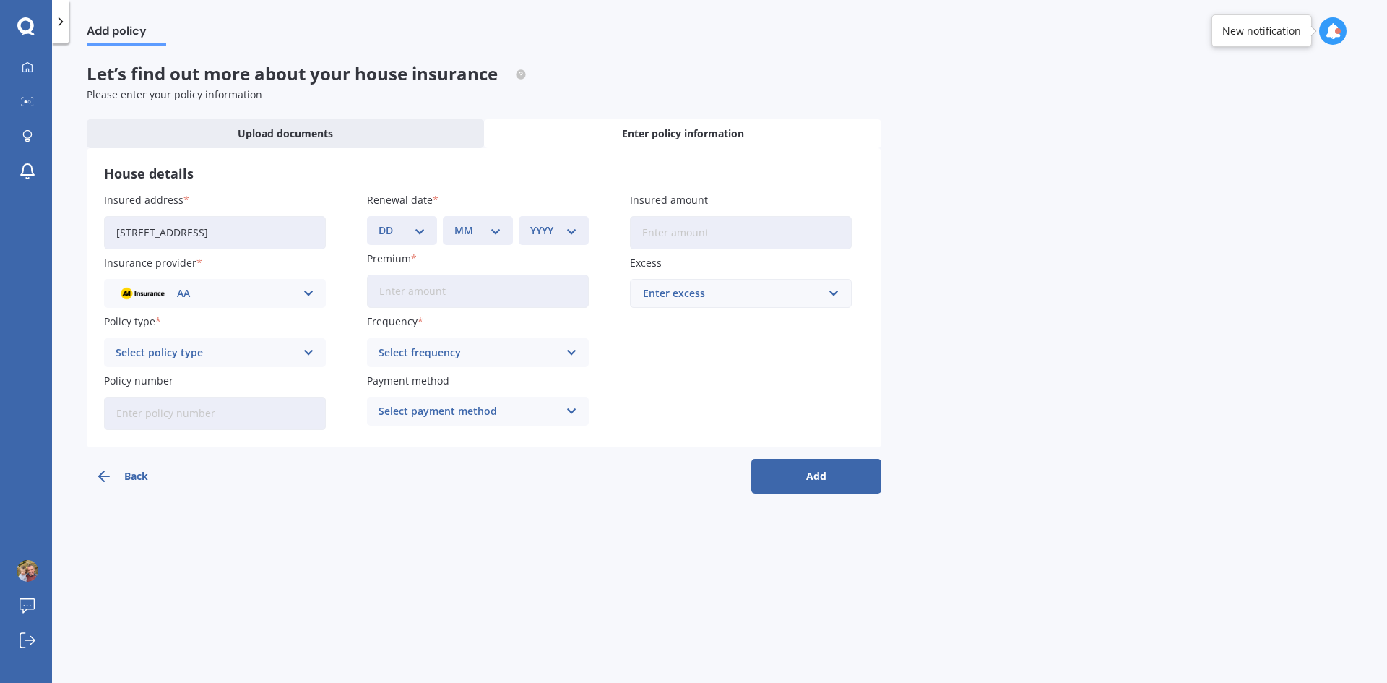
click at [240, 293] on div "AA" at bounding box center [206, 293] width 180 height 16
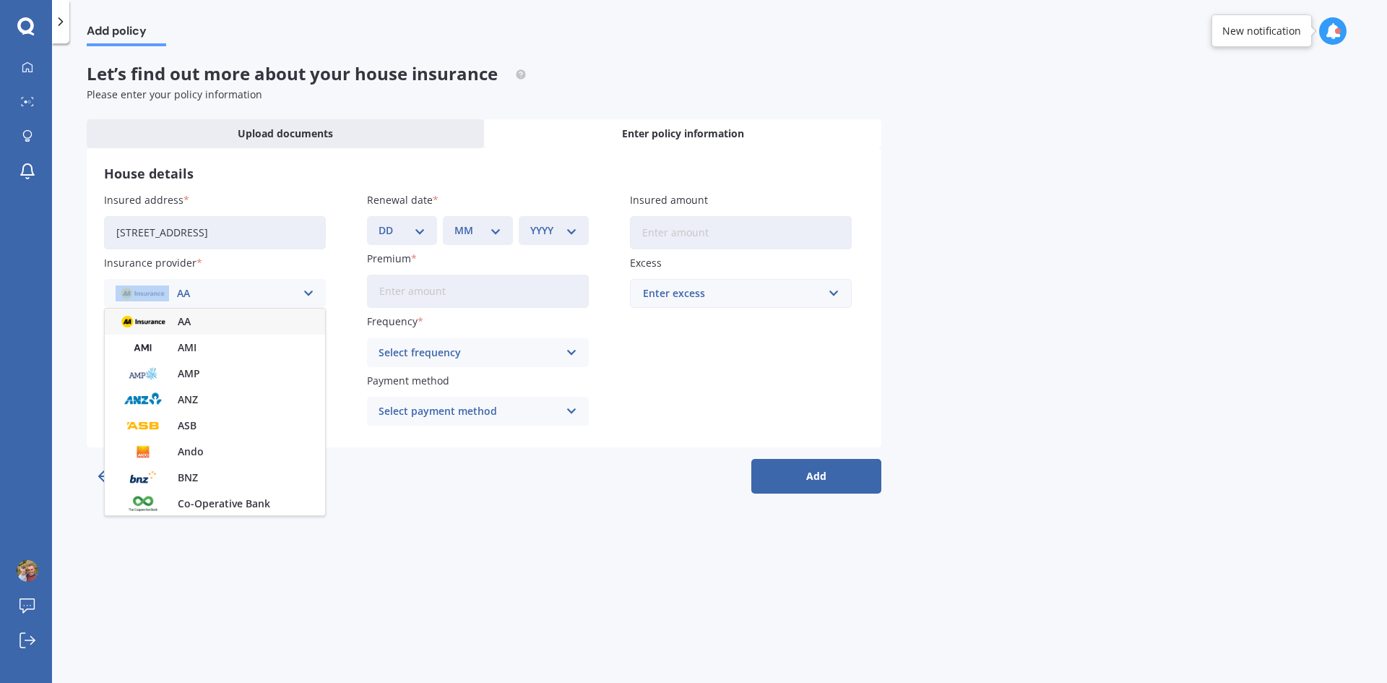
click at [240, 293] on div "AA" at bounding box center [206, 293] width 180 height 16
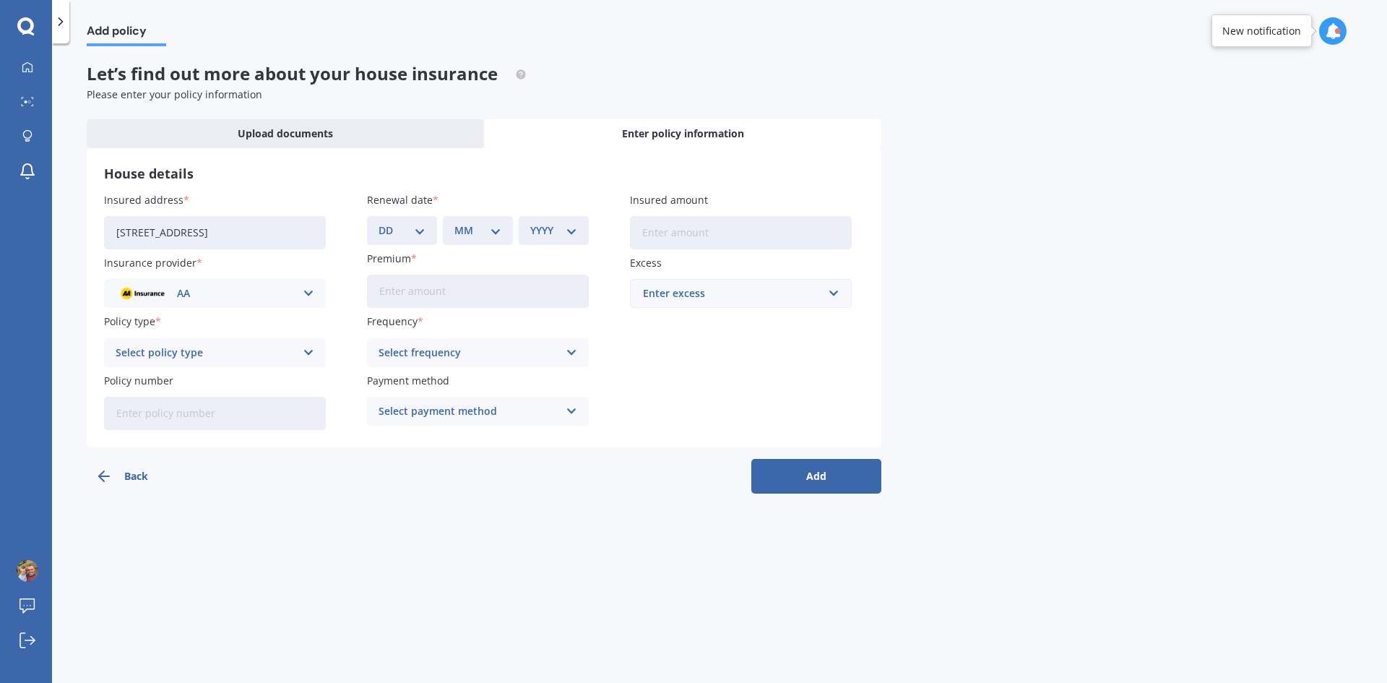
click at [220, 343] on div "Select policy type Home Insurance Policy" at bounding box center [215, 352] width 222 height 29
click at [207, 342] on div "Home Insurance Policy Home Insurance Policy" at bounding box center [215, 352] width 222 height 29
click at [227, 293] on div "AA" at bounding box center [206, 293] width 180 height 16
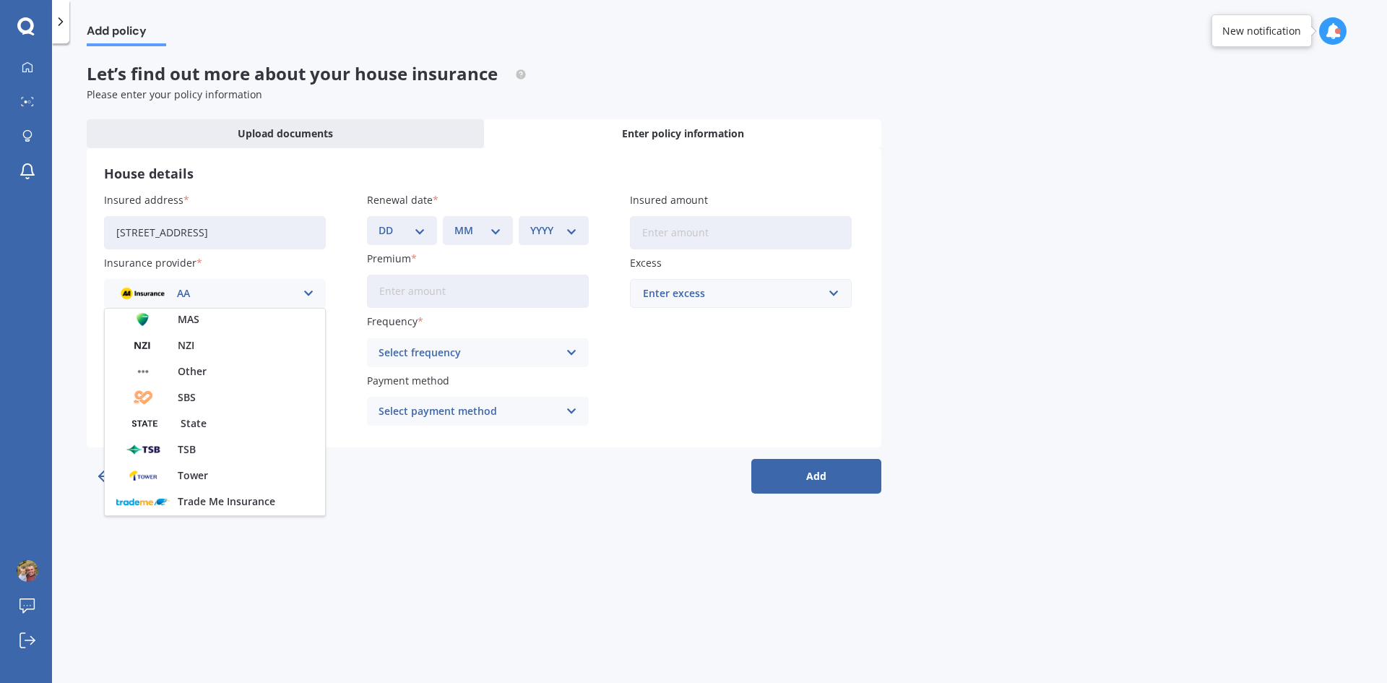
scroll to position [289, 0]
click at [196, 349] on span "MAS" at bounding box center [189, 345] width 22 height 10
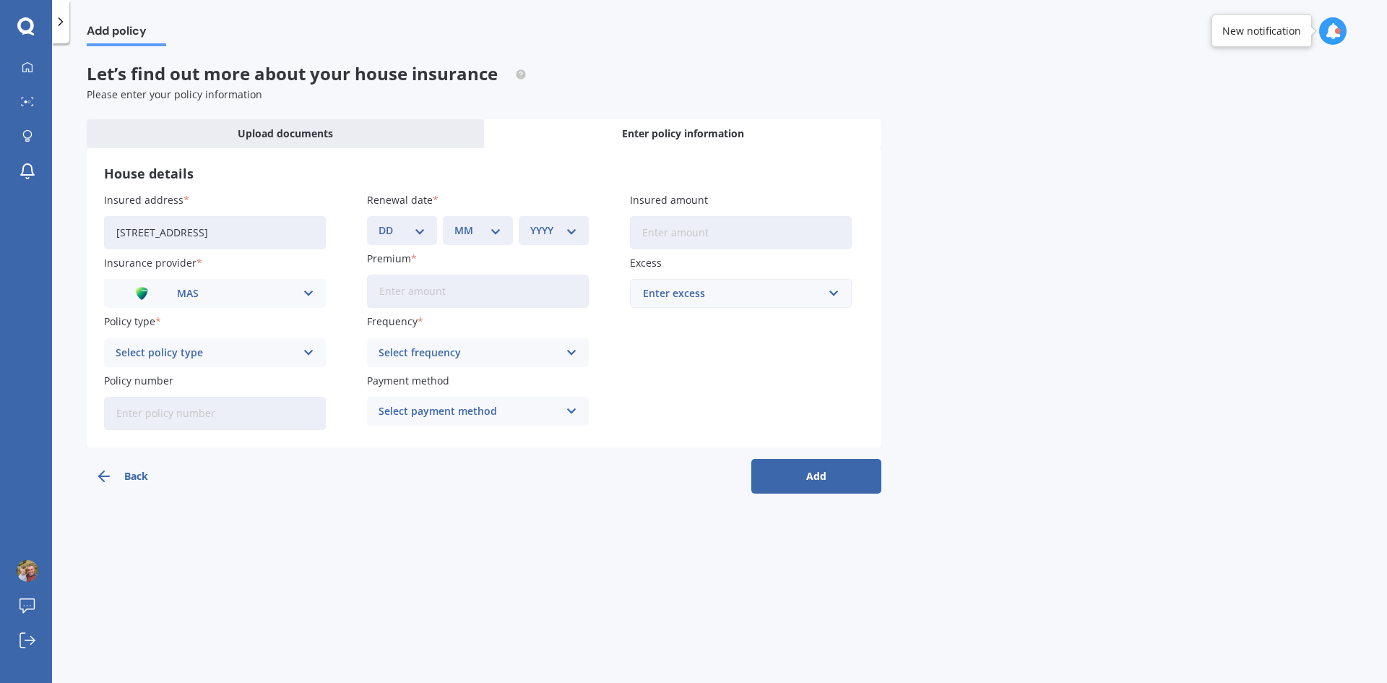
click at [207, 355] on div "Select policy type" at bounding box center [206, 353] width 180 height 16
click at [199, 404] on span "House - Agreed Value" at bounding box center [169, 407] width 106 height 10
click at [222, 414] on input "Policy number" at bounding box center [215, 413] width 222 height 33
click at [428, 236] on div "DD 01 02 03 04 05 06 07 08 09 10 11 12 13 14 15 16 17 18 19 20 21 22 23 24 25 2…" at bounding box center [402, 230] width 70 height 29
click at [425, 228] on select "DD 01 02 03 04 05 06 07 08 09 10 11 12 13 14 15 16 17 18 19 20 21 22 23 24 25 2…" at bounding box center [402, 230] width 47 height 16
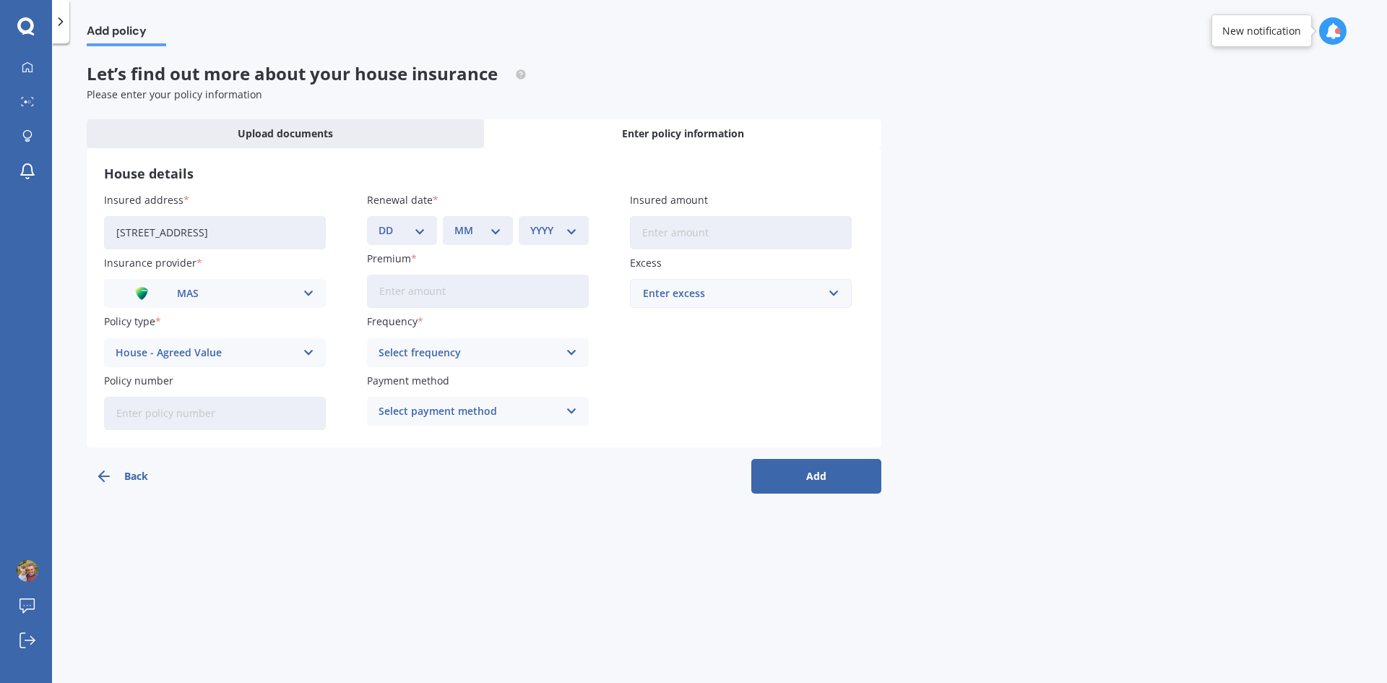
click at [425, 229] on select "DD 01 02 03 04 05 06 07 08 09 10 11 12 13 14 15 16 17 18 19 20 21 22 23 24 25 2…" at bounding box center [402, 230] width 47 height 16
select select "18"
click at [379, 222] on select "DD 01 02 03 04 05 06 07 08 09 10 11 12 13 14 15 16 17 18 19 20 21 22 23 24 25 2…" at bounding box center [402, 230] width 47 height 16
click at [488, 230] on select "MM 01 02 03 04 05 06 07 08 09 10 11 12" at bounding box center [477, 230] width 47 height 16
select select "10"
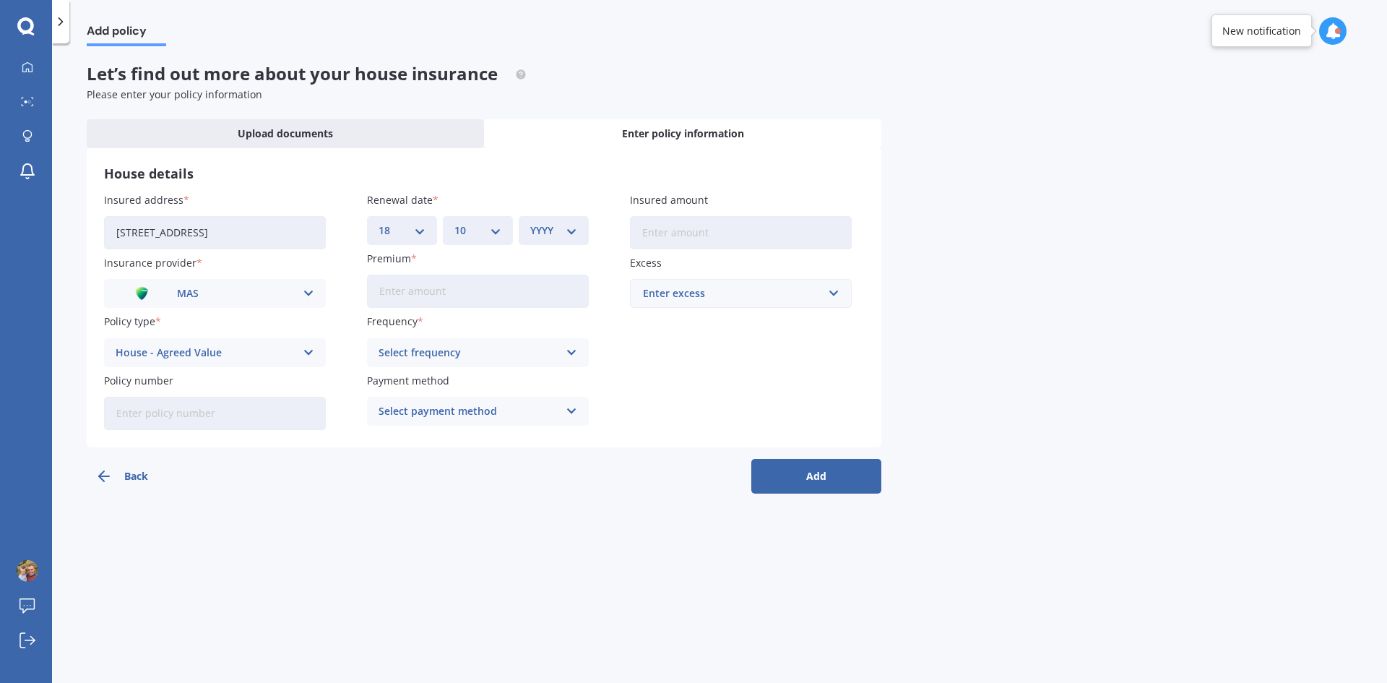
click at [454, 222] on select "MM 01 02 03 04 05 06 07 08 09 10 11 12" at bounding box center [477, 230] width 47 height 16
click at [553, 228] on select "YYYY 2027 2026 2025 2024 2023 2022 2021 2020 2019 2018 2017 2016 2015 2014 2013…" at bounding box center [553, 230] width 47 height 16
select select "2025"
click at [530, 222] on select "YYYY 2027 2026 2025 2024 2023 2022 2021 2020 2019 2018 2017 2016 2015 2014 2013…" at bounding box center [553, 230] width 47 height 16
click at [503, 296] on input "Premium" at bounding box center [478, 290] width 222 height 33
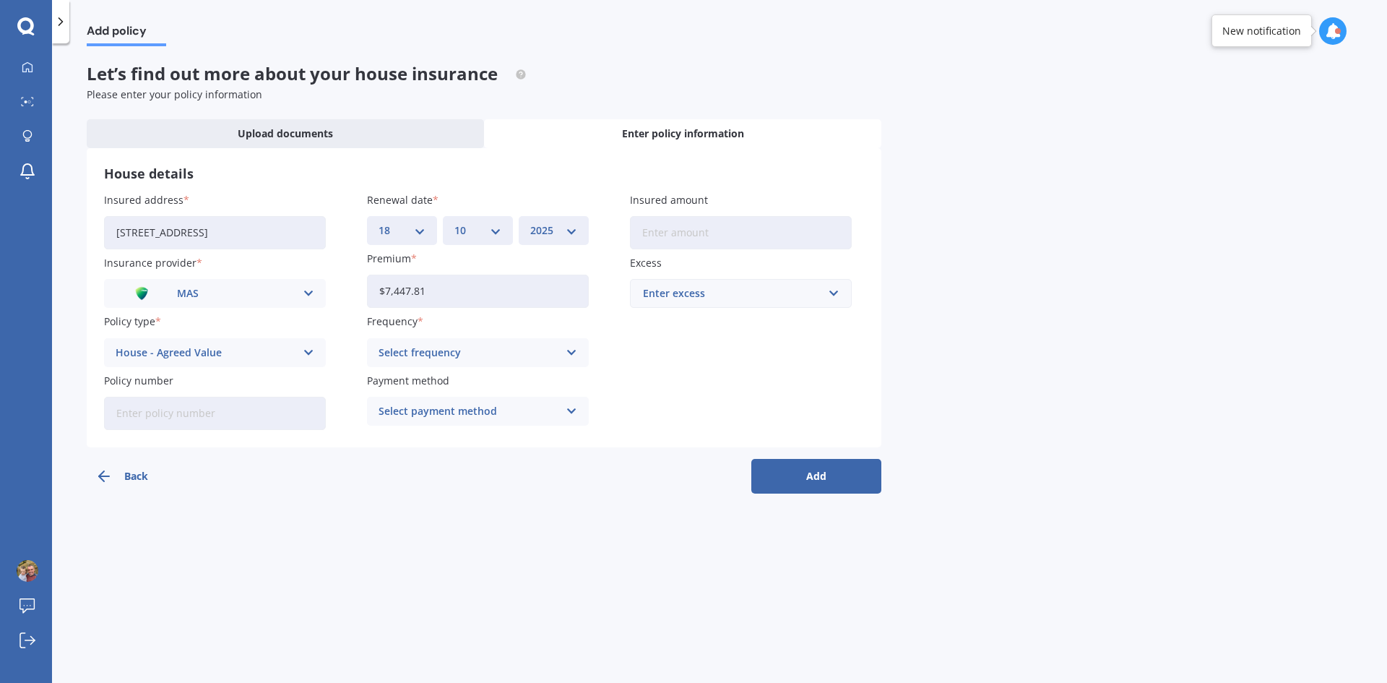
type input "$7,447.81"
click at [523, 348] on div "Select frequency" at bounding box center [469, 353] width 180 height 16
click at [456, 382] on div "Yearly" at bounding box center [478, 381] width 220 height 26
click at [497, 407] on div "Select payment method" at bounding box center [469, 411] width 180 height 16
click at [467, 486] on div "Online payment" at bounding box center [478, 491] width 220 height 26
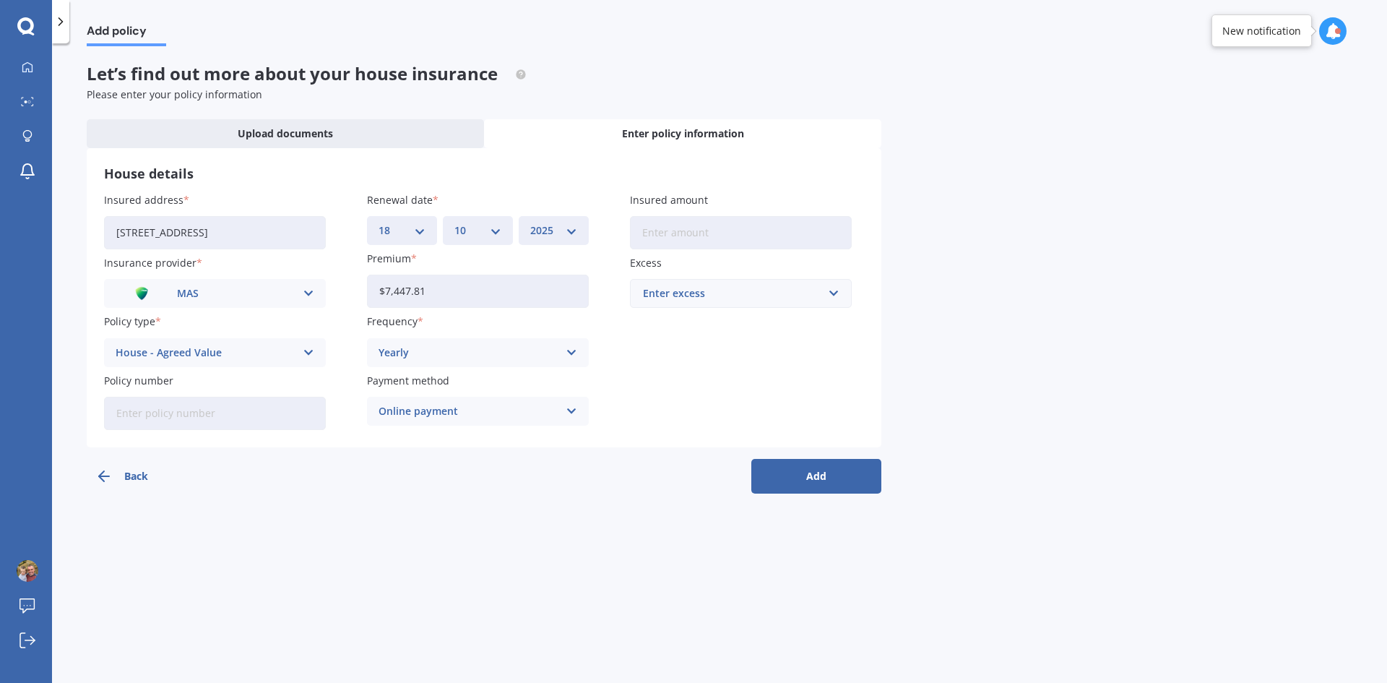
click at [735, 228] on input "Insured amount" at bounding box center [741, 232] width 222 height 33
click at [899, 244] on div "Add policy Let’s find out more about your house insurance Please enter your pol…" at bounding box center [719, 365] width 1335 height 639
click at [835, 290] on input "text" at bounding box center [735, 293] width 209 height 27
click at [784, 371] on div "$500" at bounding box center [741, 373] width 220 height 27
click at [821, 472] on button "Add" at bounding box center [816, 476] width 130 height 35
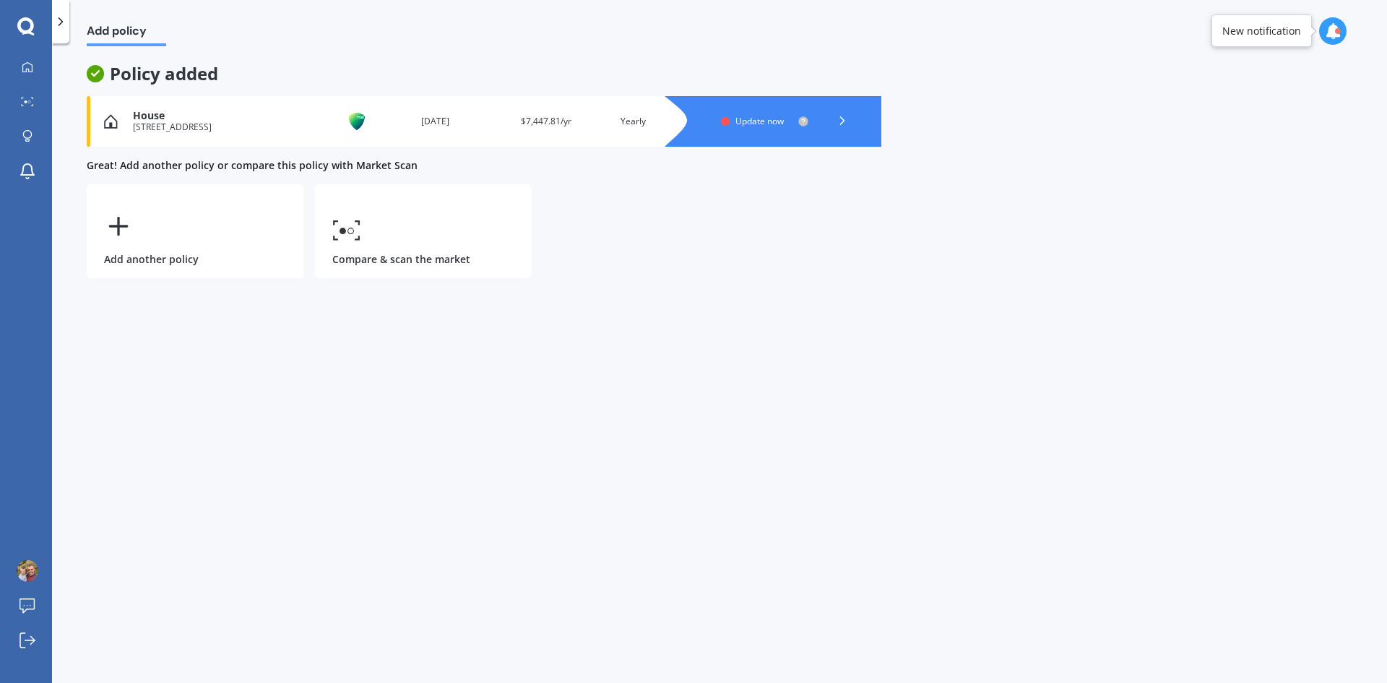
click at [433, 251] on link "Compare & scan the market" at bounding box center [423, 231] width 217 height 94
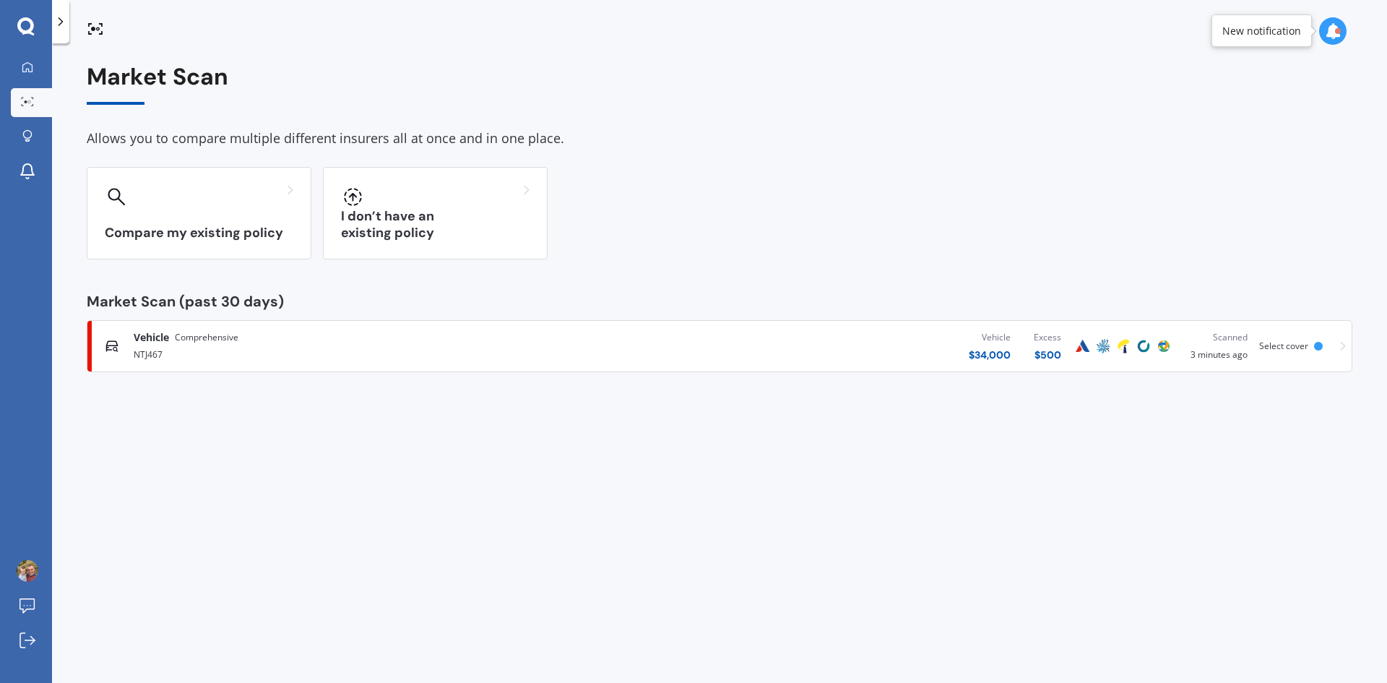
click at [463, 223] on div "I don’t have an existing policy" at bounding box center [435, 213] width 225 height 92
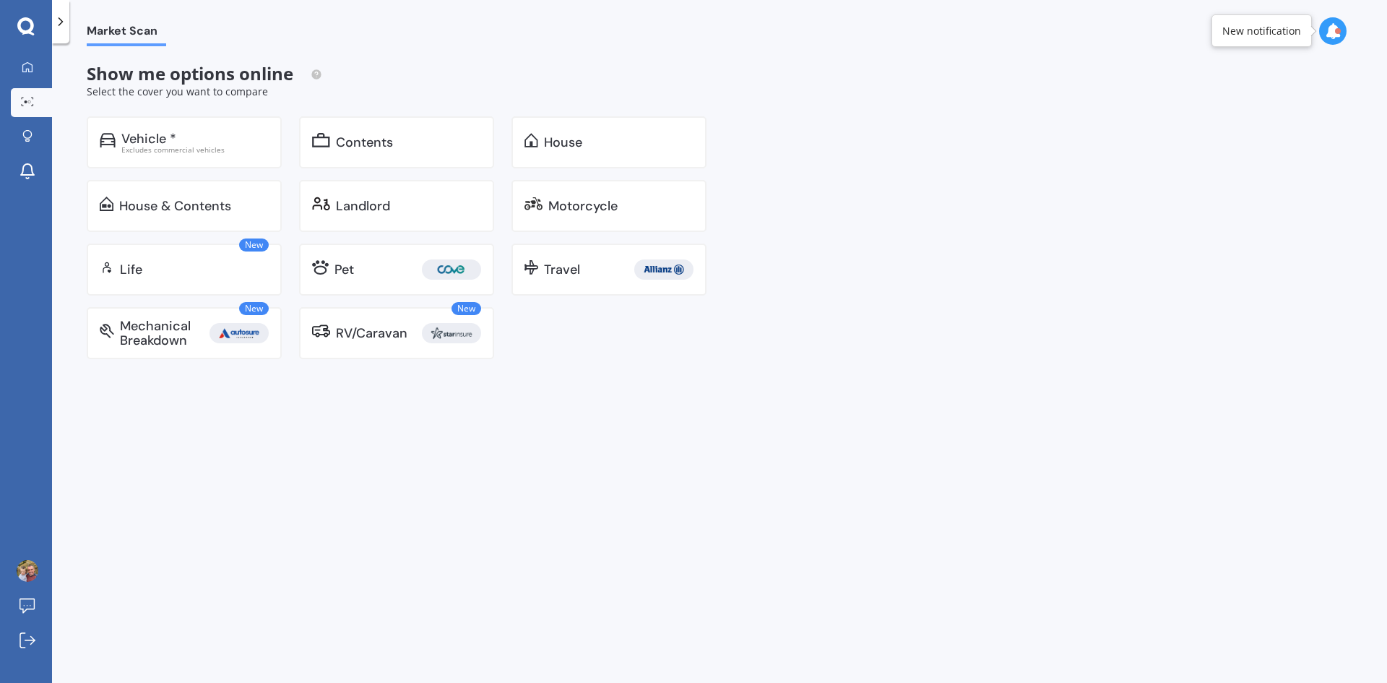
click at [42, 20] on div at bounding box center [26, 26] width 52 height 19
click at [31, 95] on link "Market Scan" at bounding box center [31, 102] width 41 height 29
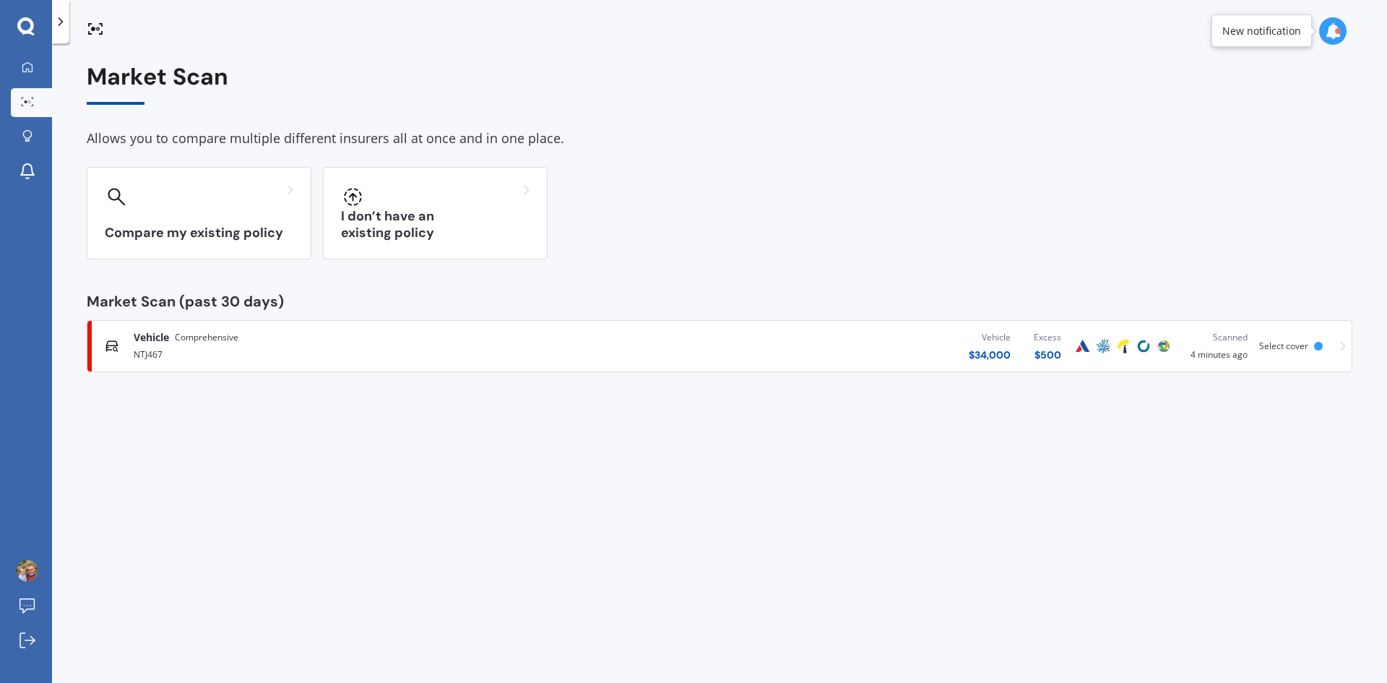
click at [158, 201] on div at bounding box center [199, 196] width 189 height 23
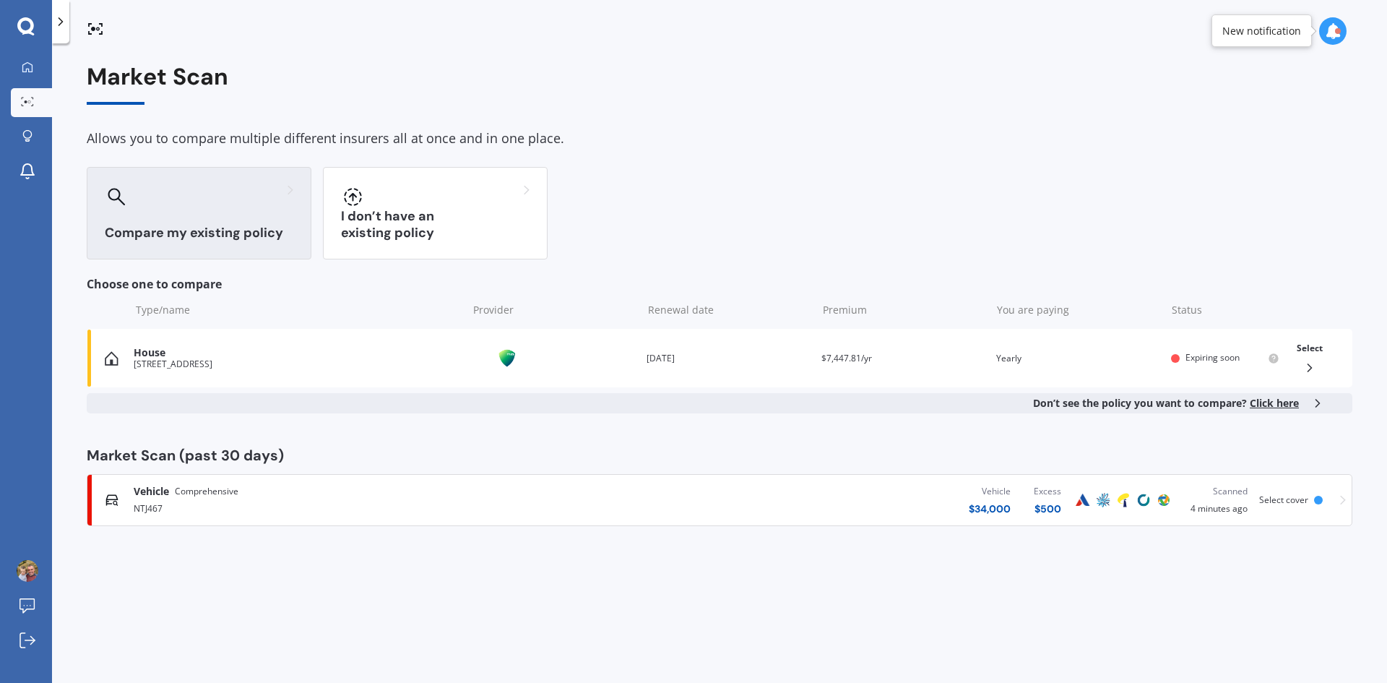
click at [246, 347] on div "House" at bounding box center [297, 353] width 327 height 12
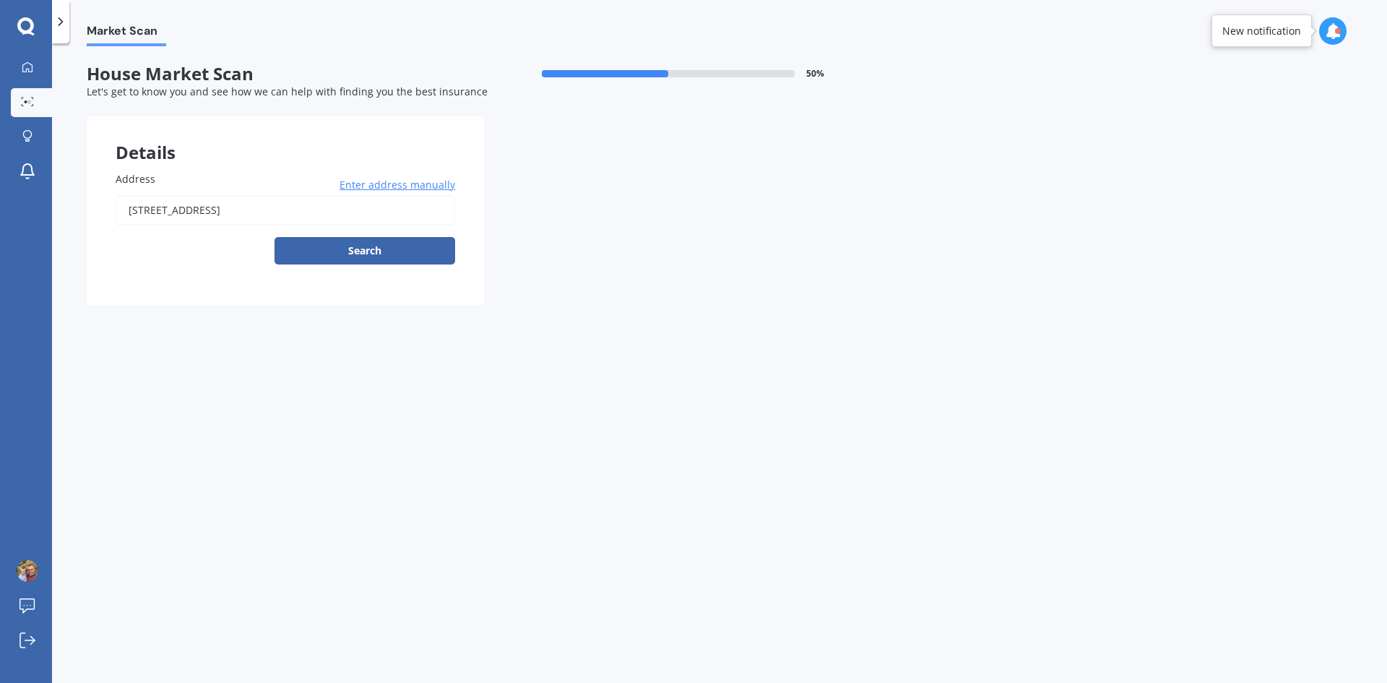
click at [407, 246] on button "Search" at bounding box center [364, 250] width 181 height 27
type input "[STREET_ADDRESS]"
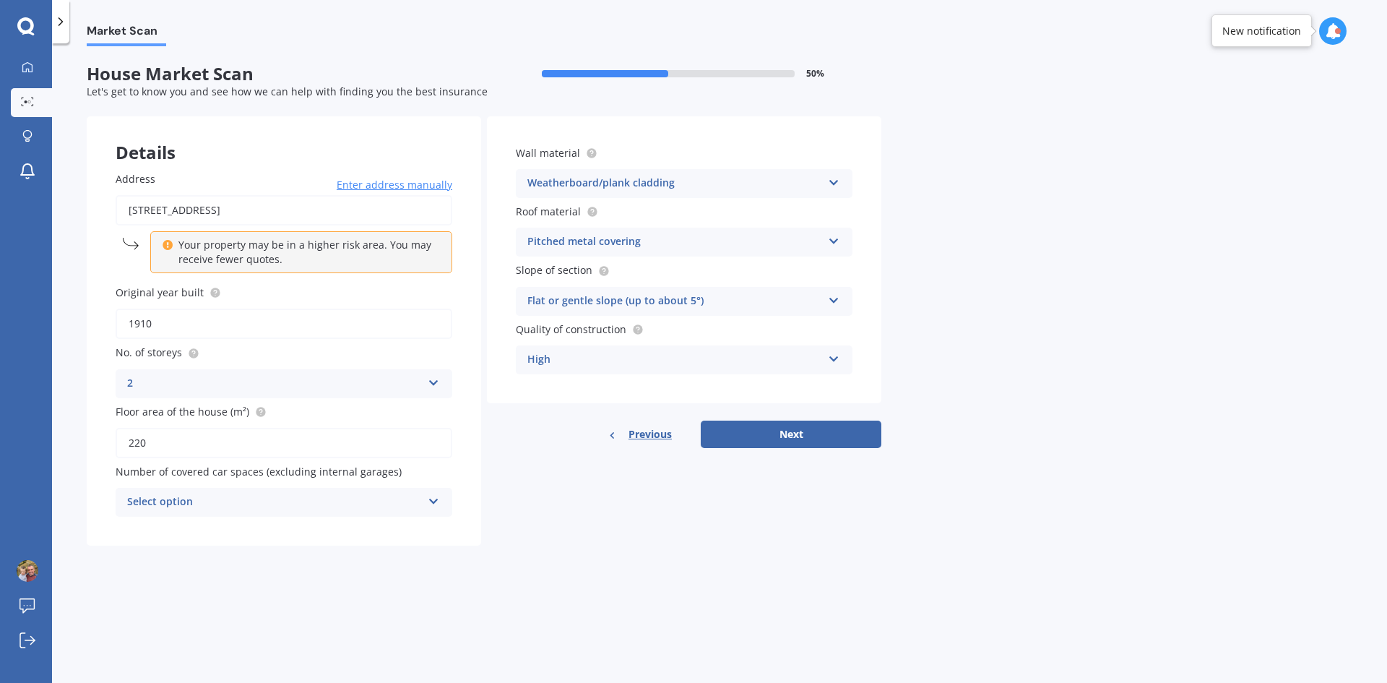
click at [335, 494] on div "Select option" at bounding box center [274, 501] width 295 height 17
click at [277, 527] on div "0" at bounding box center [283, 530] width 335 height 26
click at [649, 358] on div "High" at bounding box center [674, 359] width 295 height 17
click at [1065, 332] on div "Market Scan House Market Scan 50 % Let's get to know you and see how we can hel…" at bounding box center [719, 365] width 1335 height 639
click at [829, 438] on button "Next" at bounding box center [791, 433] width 181 height 27
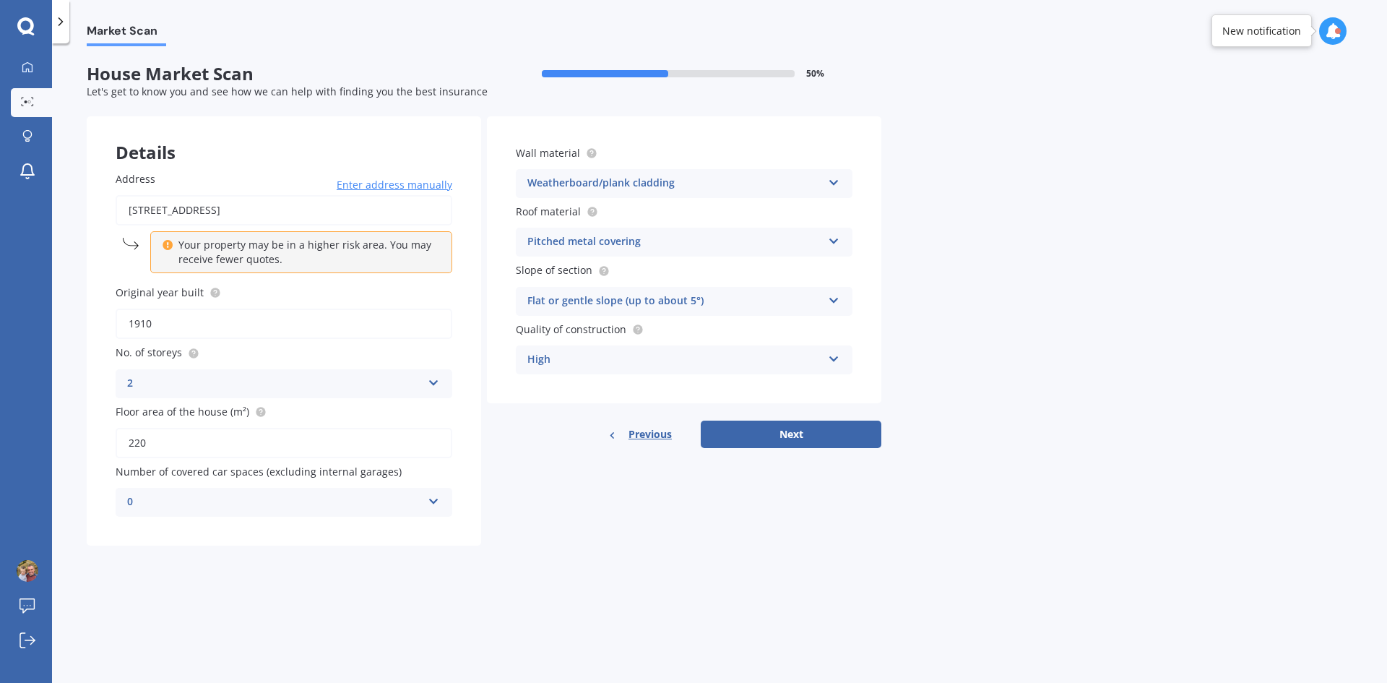
select select "26"
select select "04"
select select "1983"
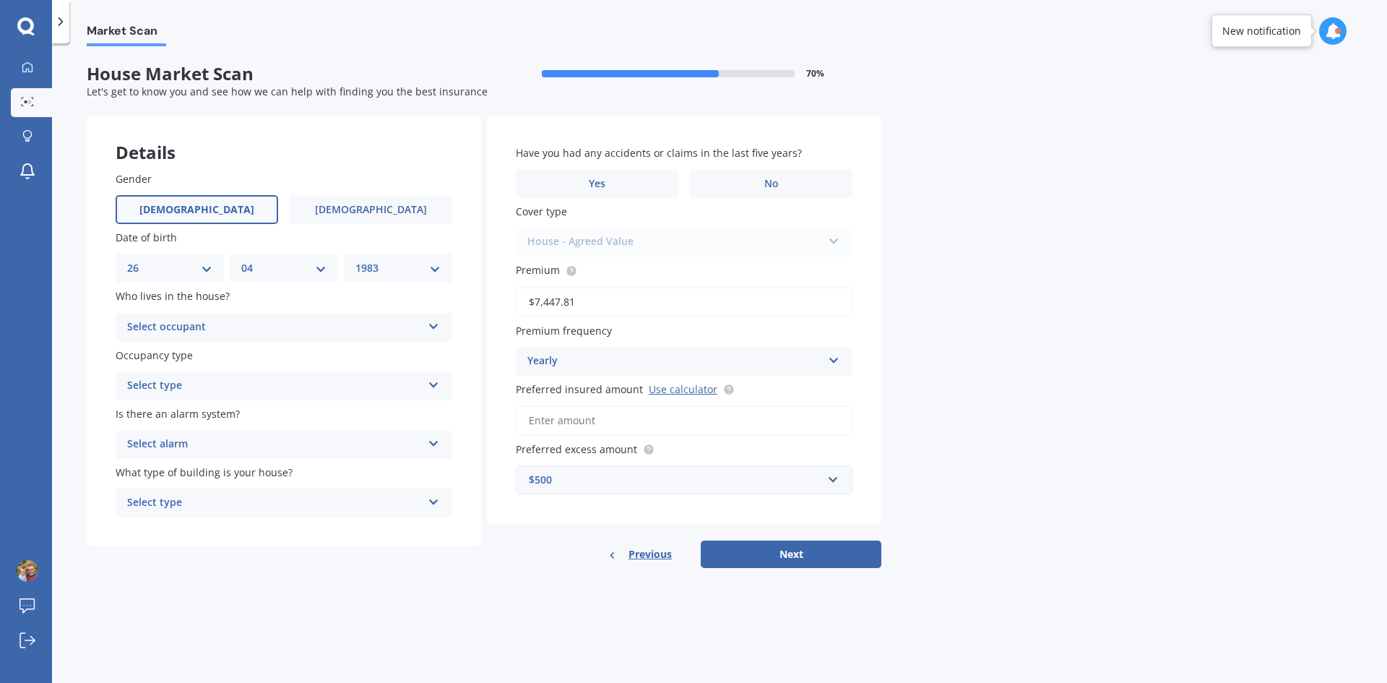
click at [321, 321] on div "Select occupant" at bounding box center [274, 327] width 295 height 17
click at [280, 353] on div "Owner" at bounding box center [283, 355] width 335 height 26
click at [286, 387] on div "Select type" at bounding box center [274, 385] width 295 height 17
click at [293, 416] on div "Permanent" at bounding box center [283, 414] width 335 height 26
click at [343, 446] on div "Select alarm" at bounding box center [274, 444] width 295 height 17
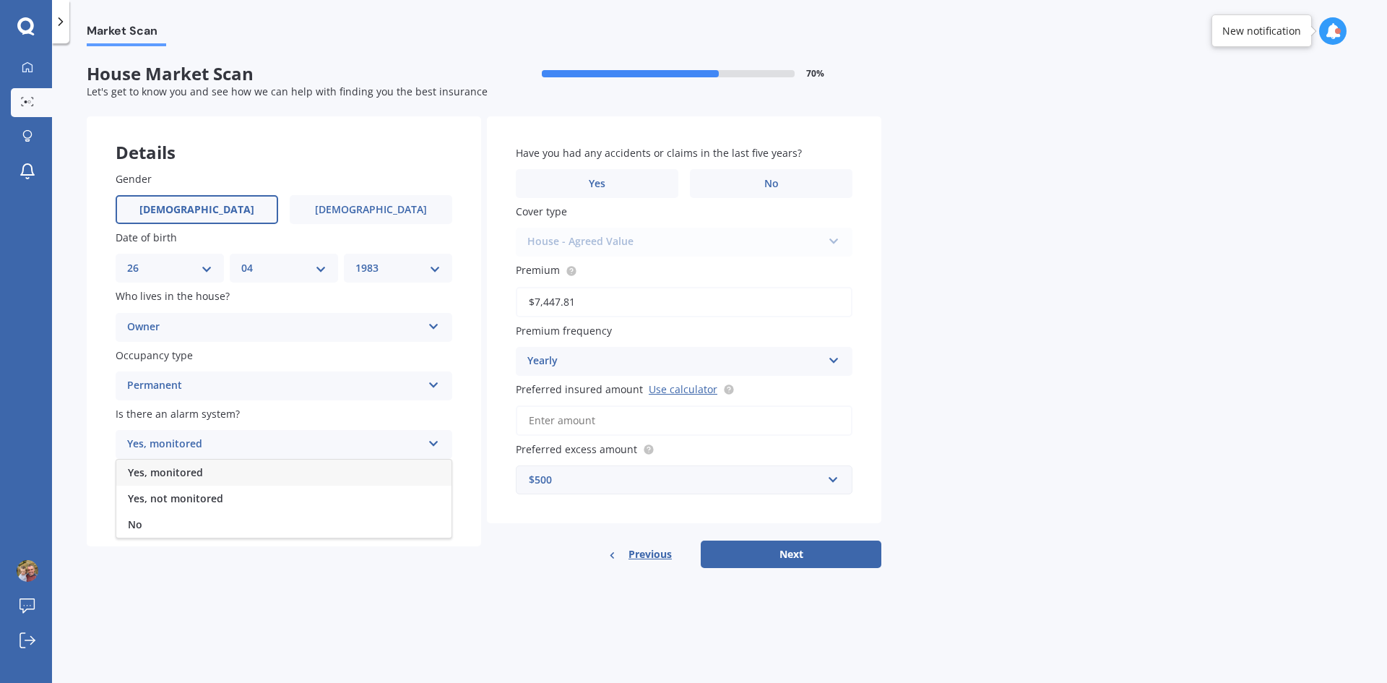
click at [160, 525] on div "No" at bounding box center [283, 524] width 335 height 26
click at [341, 506] on div "Select type" at bounding box center [274, 502] width 295 height 17
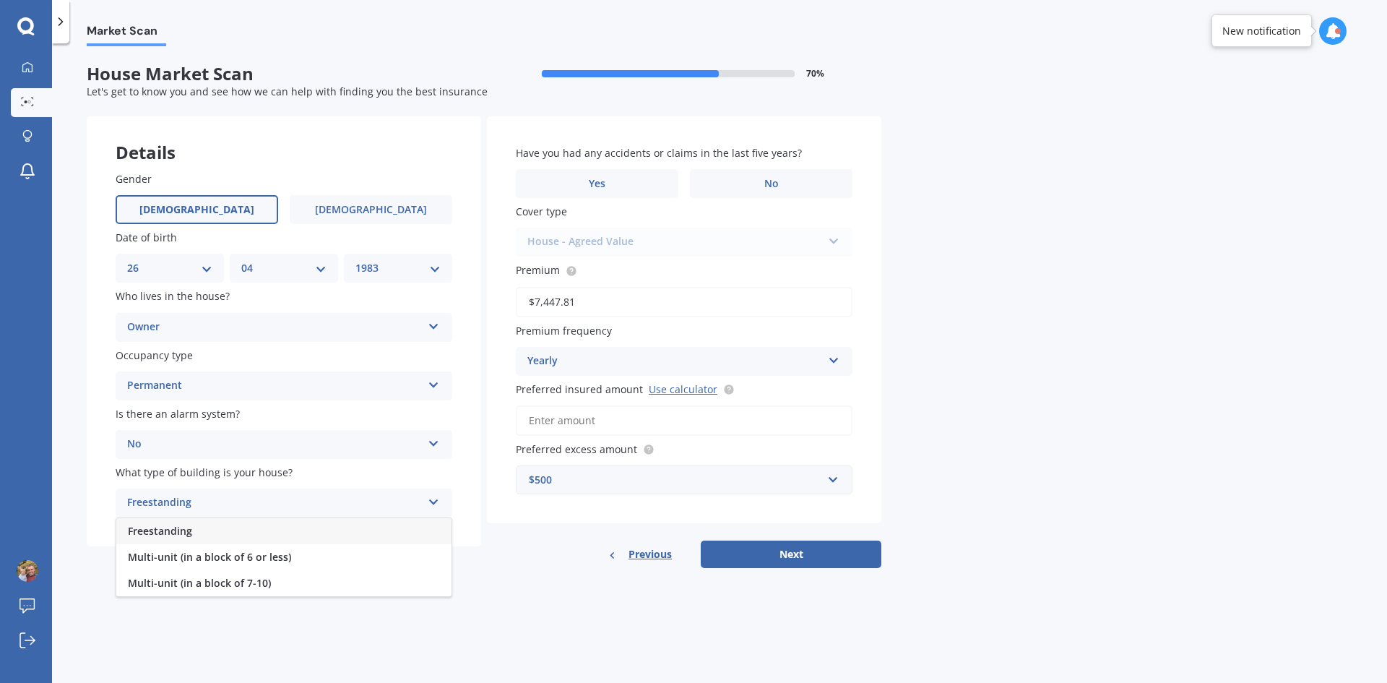
click at [235, 532] on div "Freestanding" at bounding box center [283, 531] width 335 height 26
click at [634, 186] on label "Yes" at bounding box center [597, 183] width 163 height 29
click at [0, 0] on input "Yes" at bounding box center [0, 0] width 0 height 0
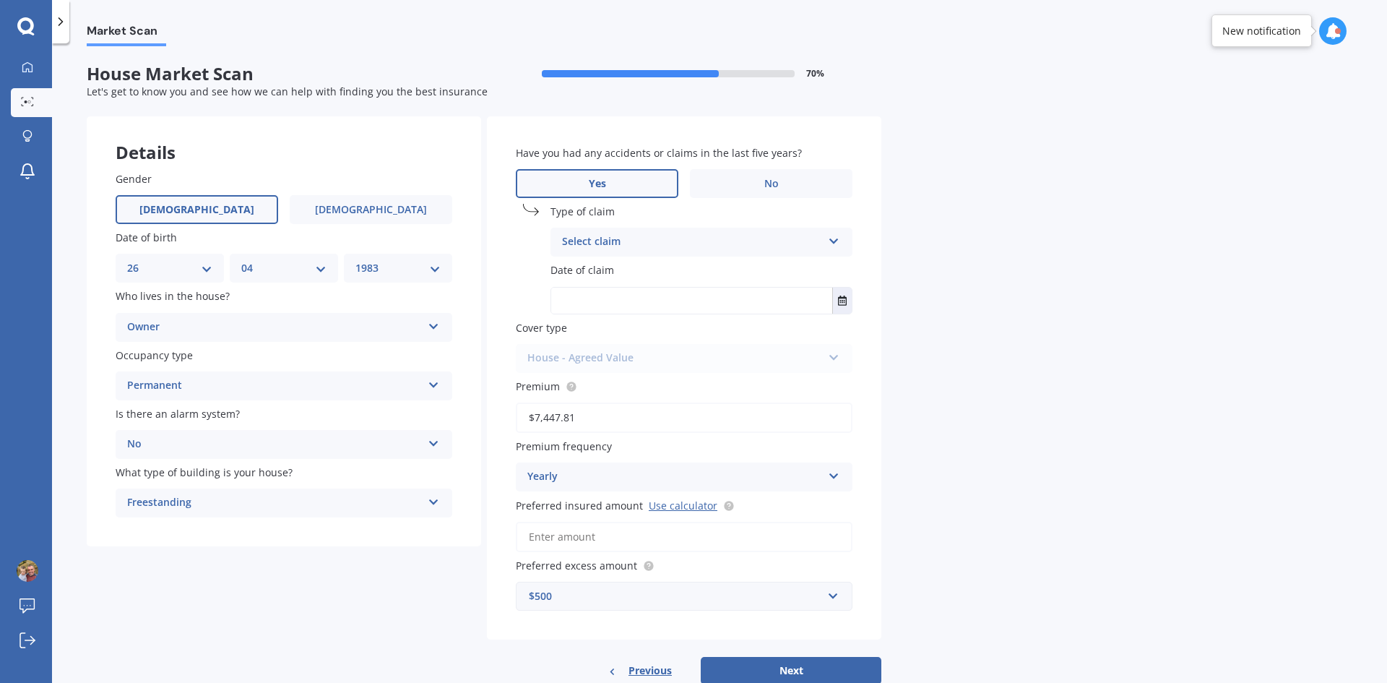
click at [683, 243] on div "Select claim" at bounding box center [692, 241] width 260 height 17
click at [626, 424] on span "Water damage" at bounding box center [599, 425] width 72 height 14
click at [852, 301] on div "[DATE] [DATE] Mo Tu We Th Fr Sa Su 29 30 01 02 03 04 05 06 07 08 09 10 11 12 13…" at bounding box center [701, 300] width 302 height 27
click at [847, 301] on icon "Select date" at bounding box center [842, 300] width 9 height 10
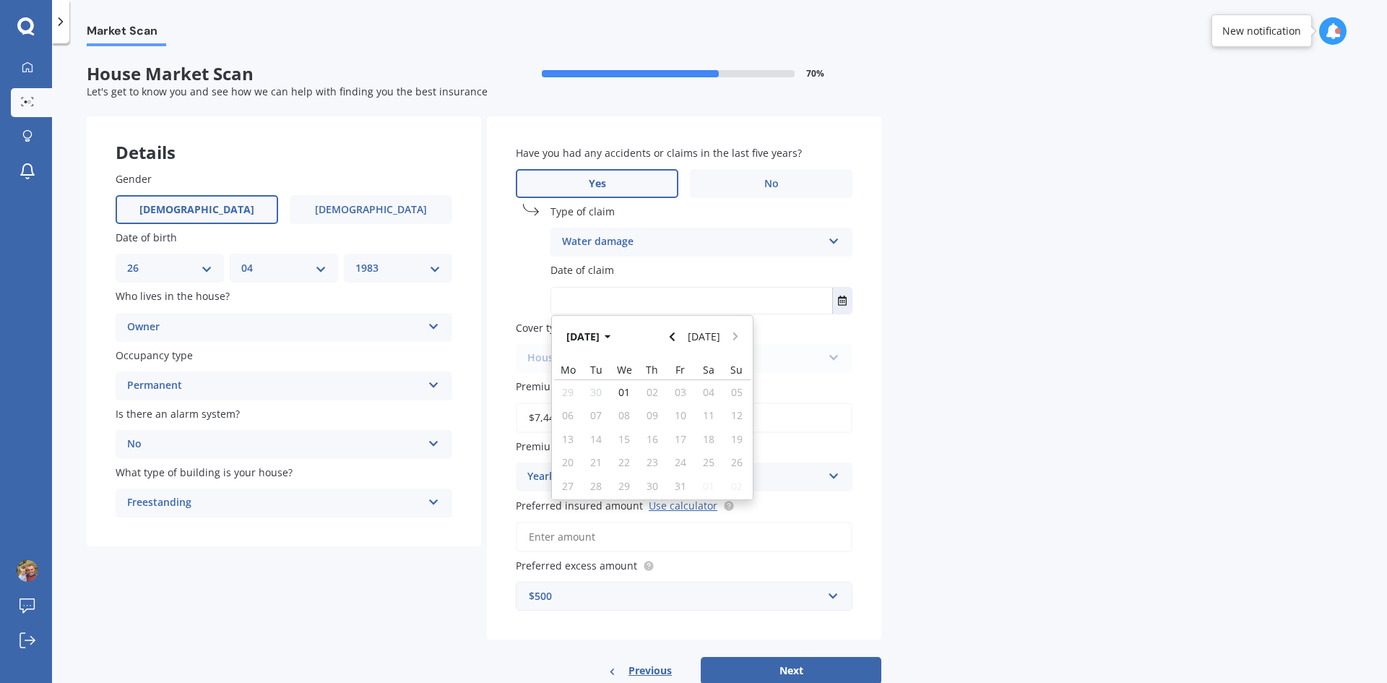
click at [674, 338] on icon "Navigate back" at bounding box center [672, 337] width 7 height 10
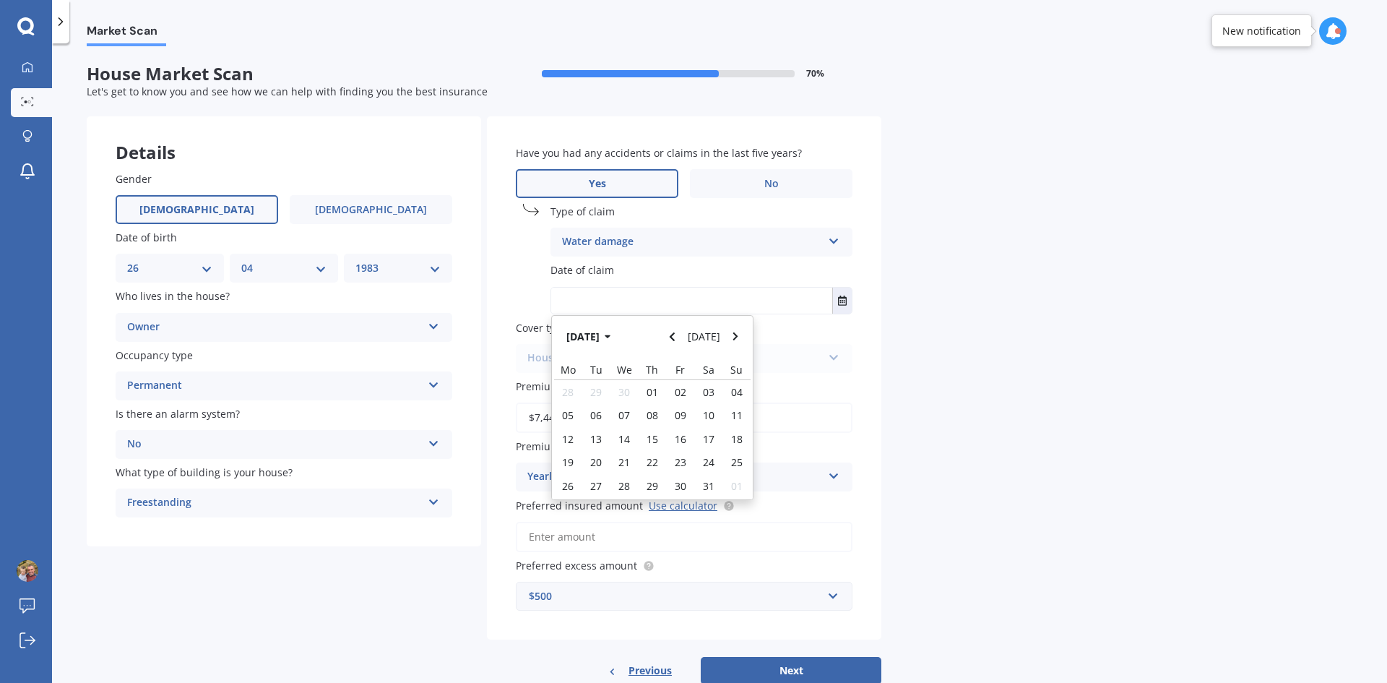
click at [674, 338] on icon "Navigate back" at bounding box center [672, 337] width 7 height 10
click at [602, 440] on div "14" at bounding box center [596, 438] width 28 height 23
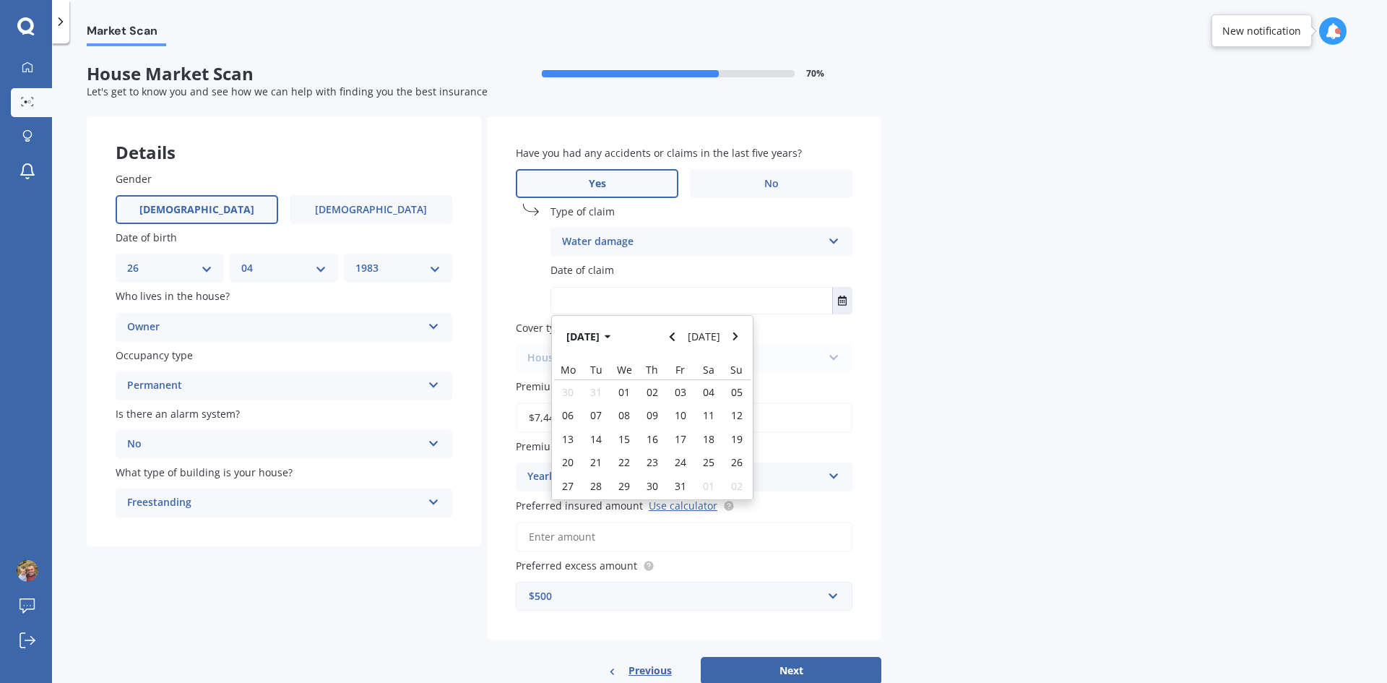
type input "[DATE]"
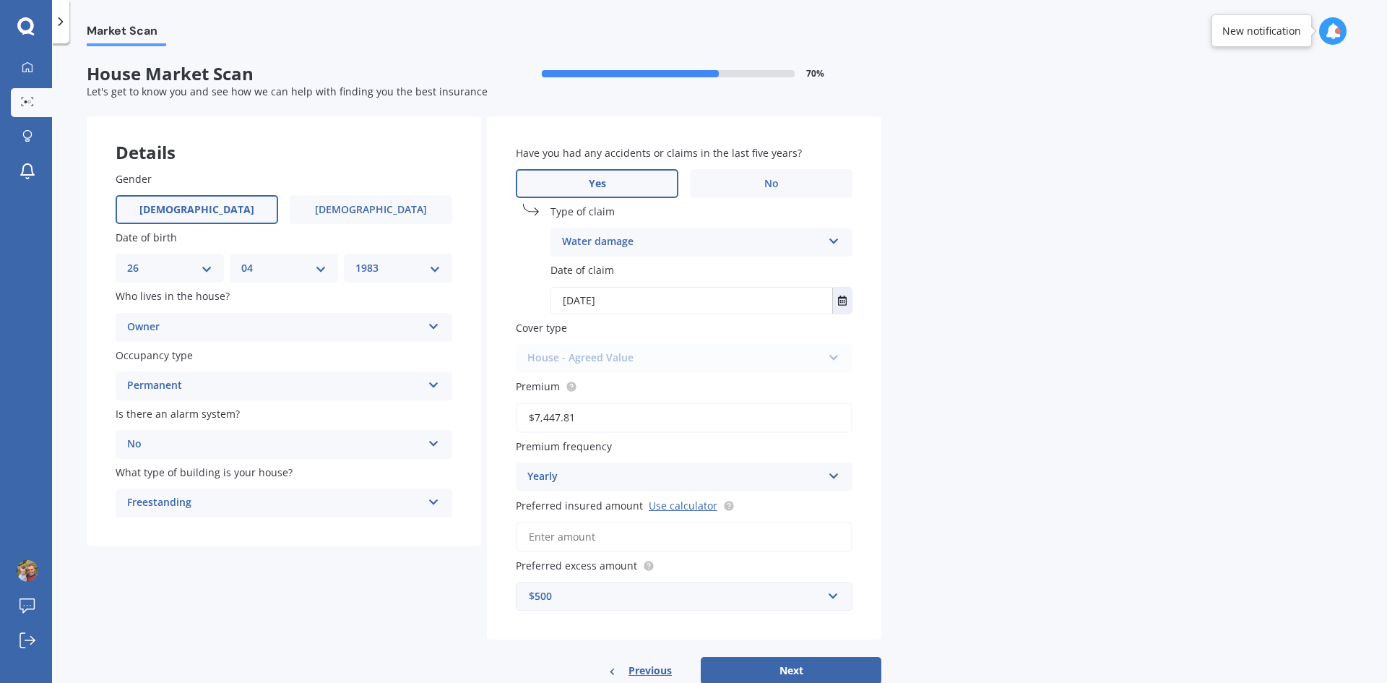
click at [907, 386] on div "Market Scan House Market Scan 70 % Let's get to know you and see how we can hel…" at bounding box center [719, 365] width 1335 height 639
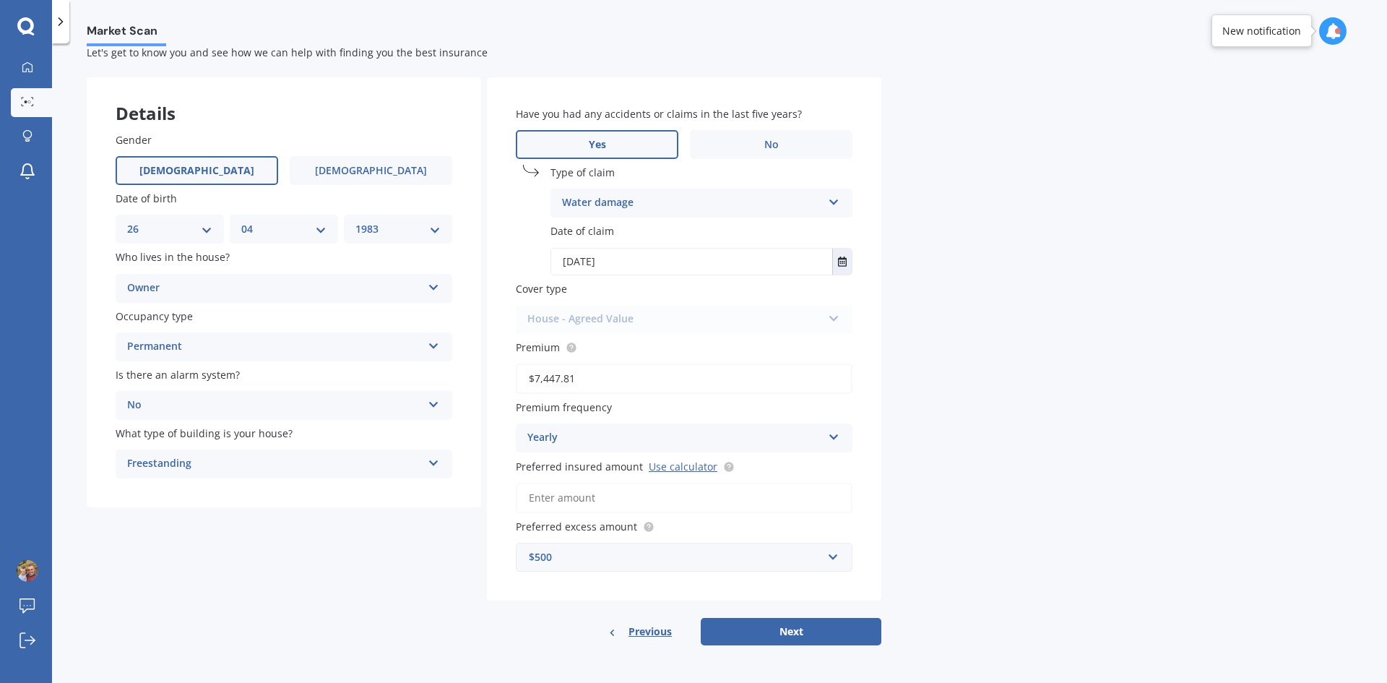
click at [682, 468] on link "Use calculator" at bounding box center [683, 466] width 69 height 14
click at [623, 499] on input "Preferred insured amount Use calculator" at bounding box center [684, 498] width 337 height 30
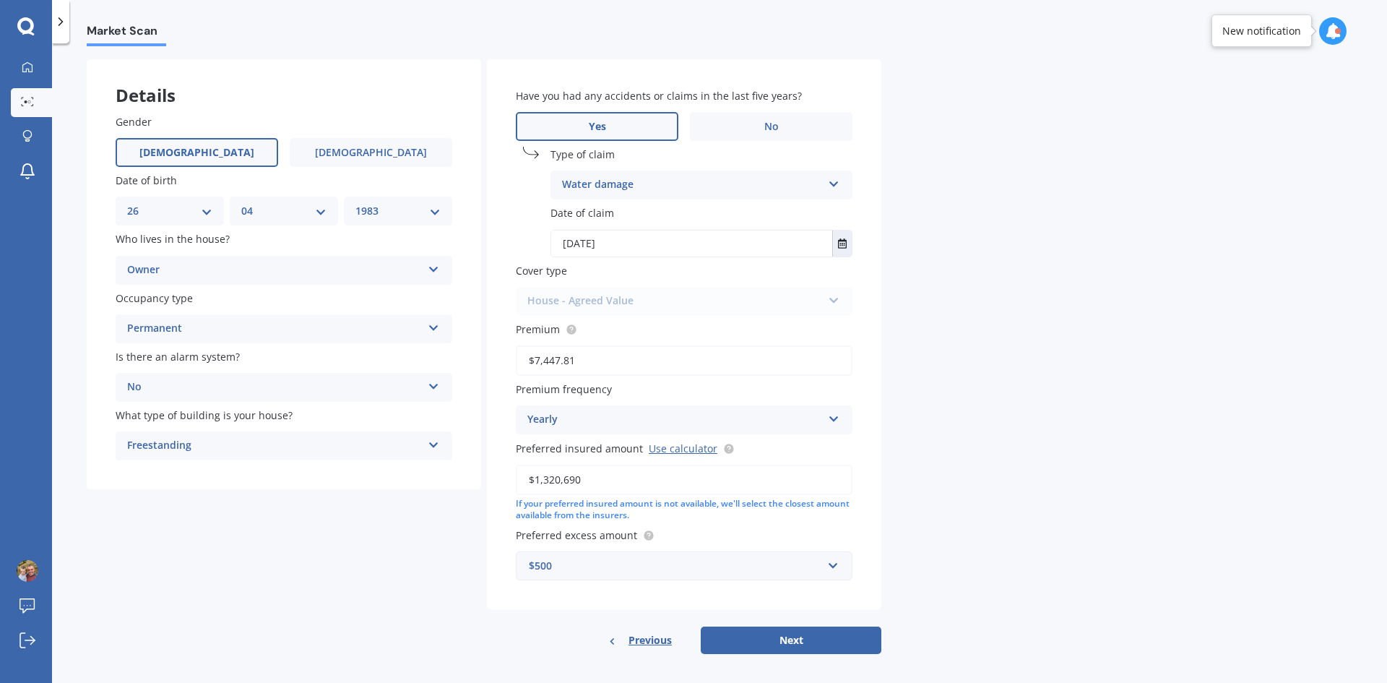
scroll to position [66, 0]
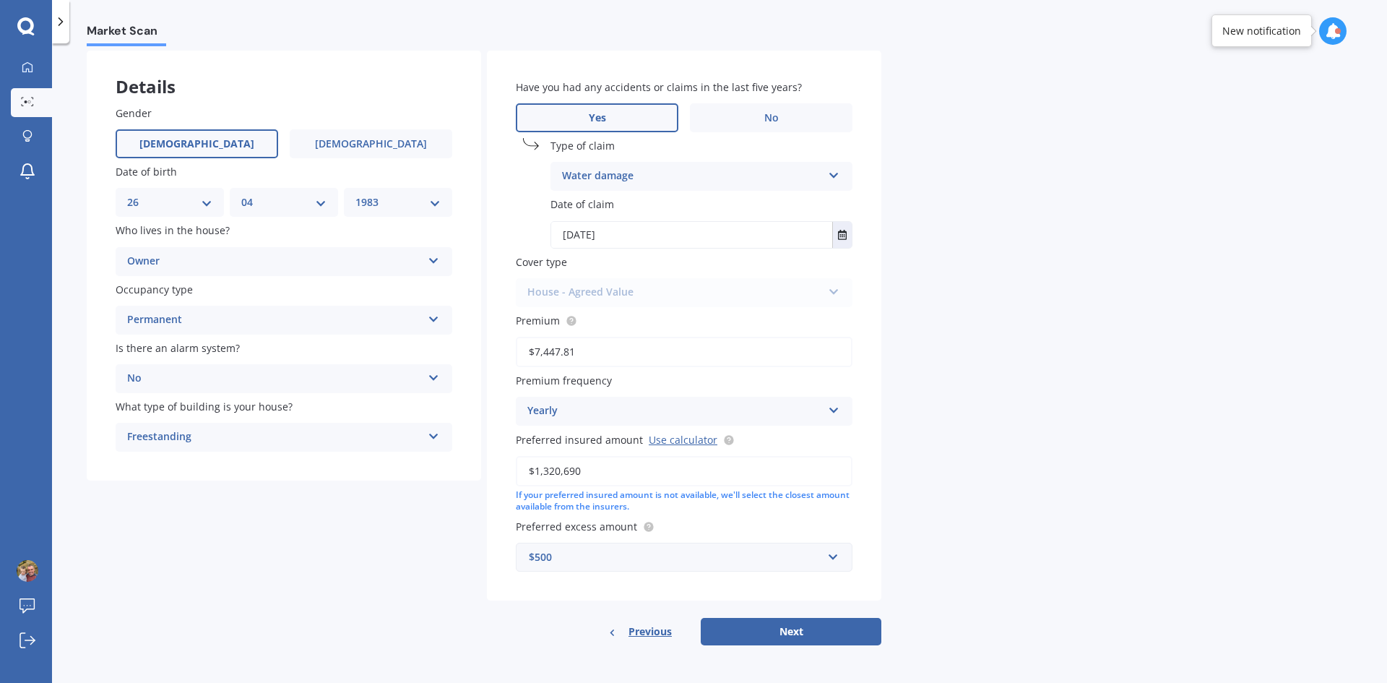
type input "$1,320,690"
click at [766, 623] on button "Next" at bounding box center [791, 631] width 181 height 27
select select "26"
select select "04"
select select "1983"
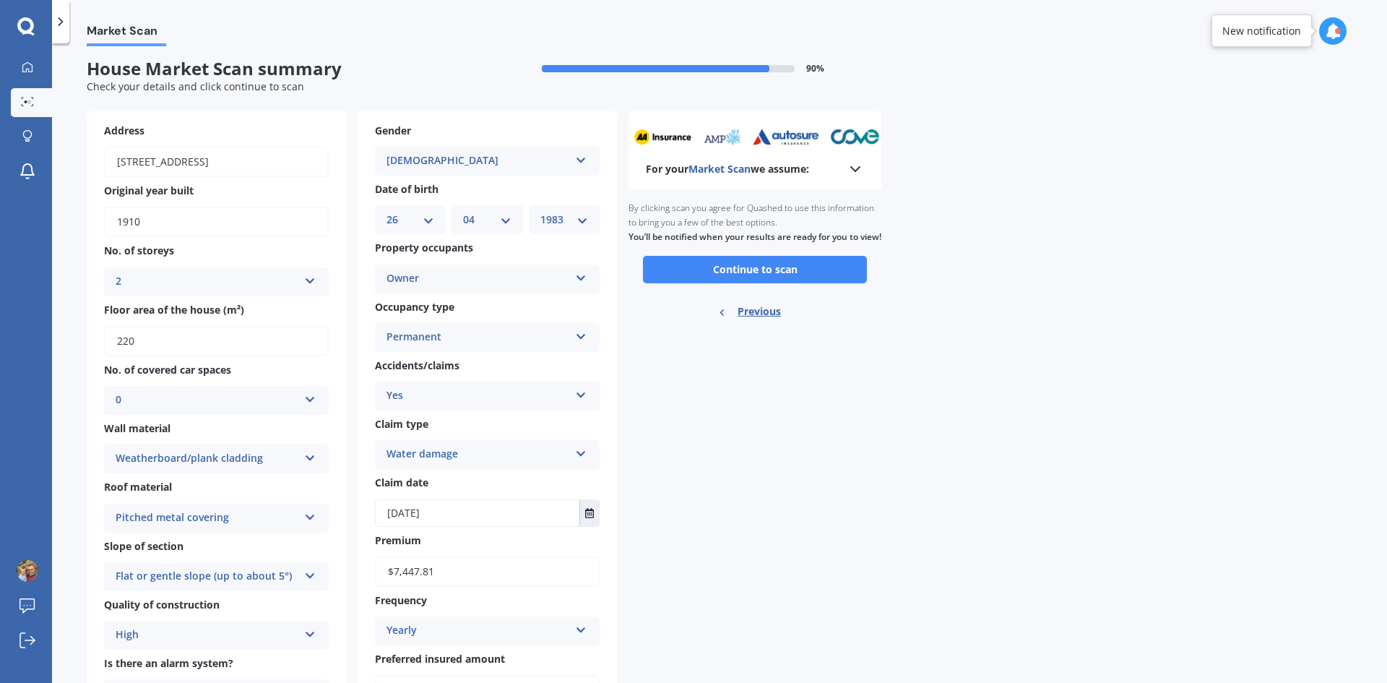
scroll to position [0, 0]
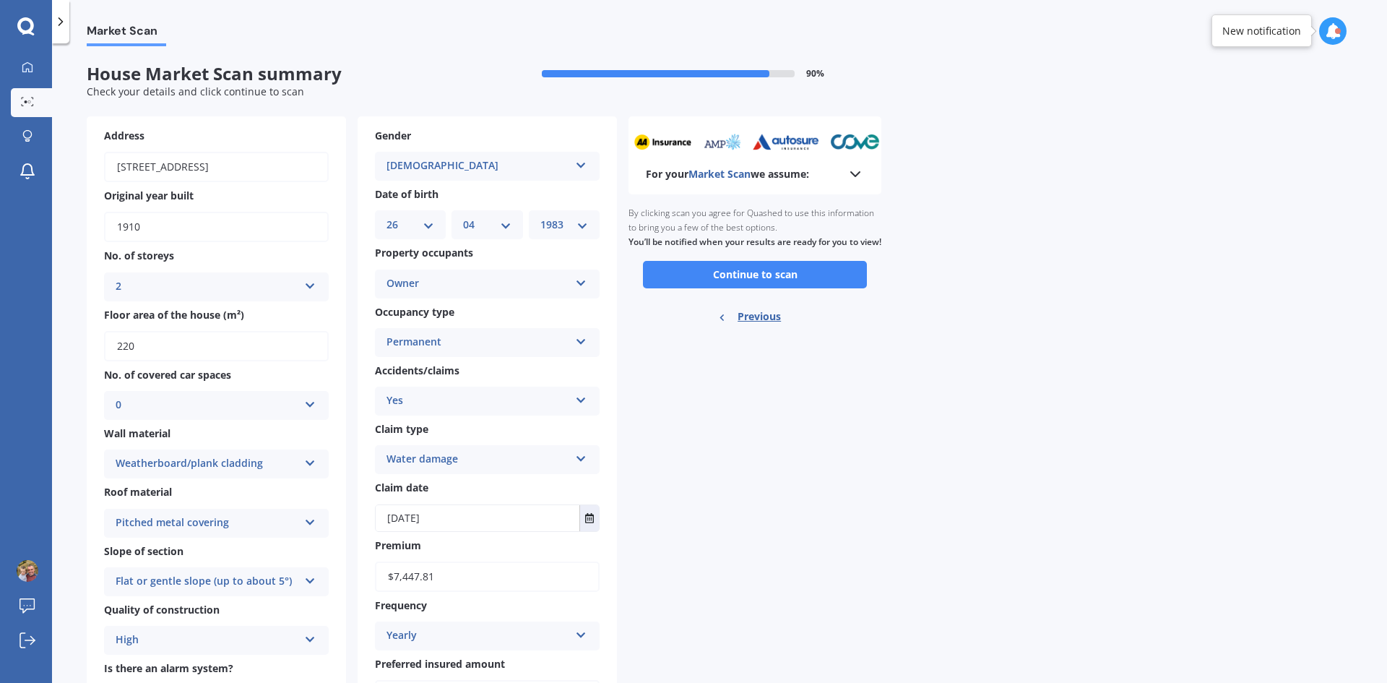
click at [766, 288] on button "Continue to scan" at bounding box center [755, 274] width 224 height 27
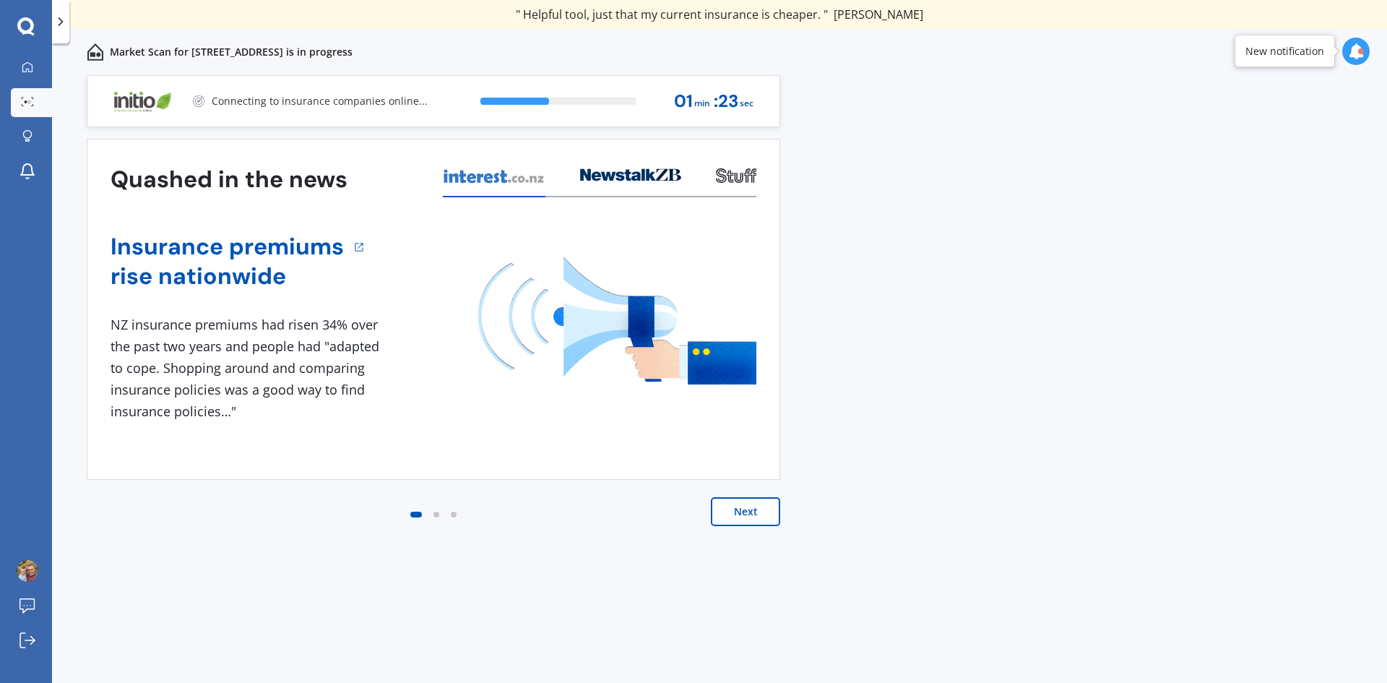
click at [745, 519] on button "Next" at bounding box center [745, 511] width 69 height 29
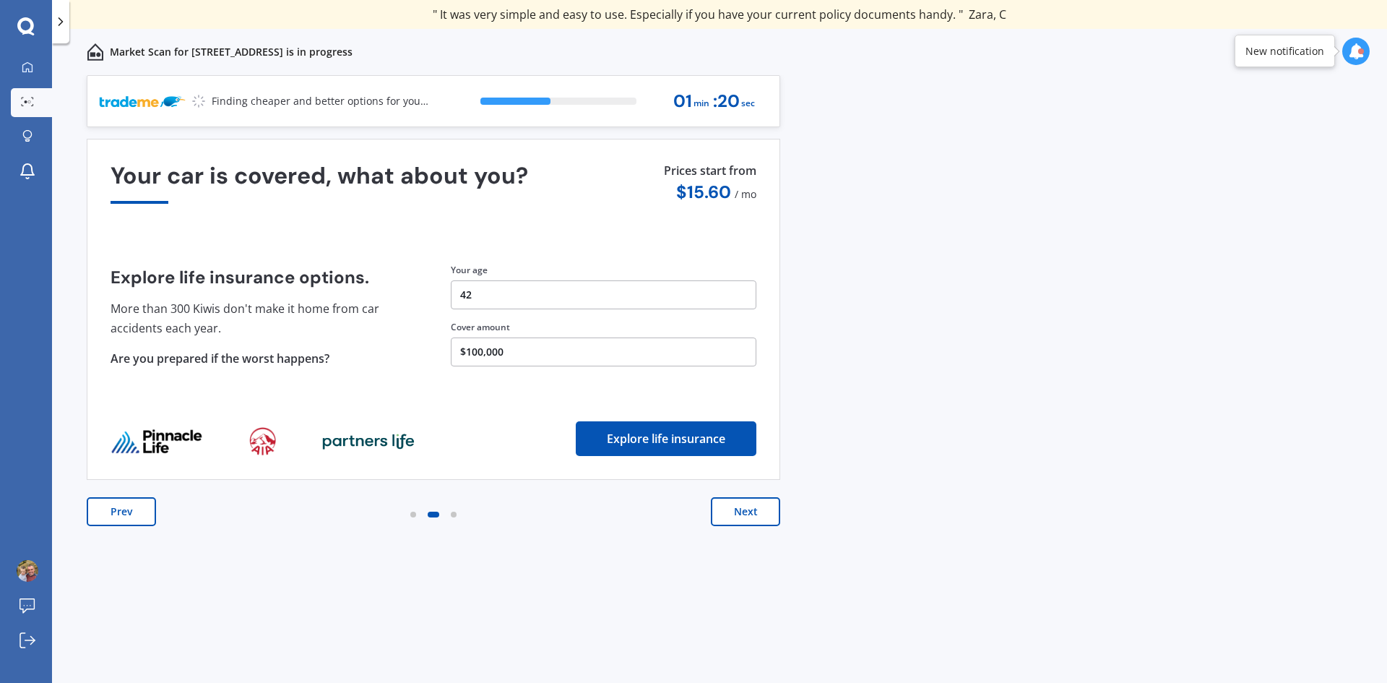
click at [753, 515] on button "Next" at bounding box center [745, 511] width 69 height 29
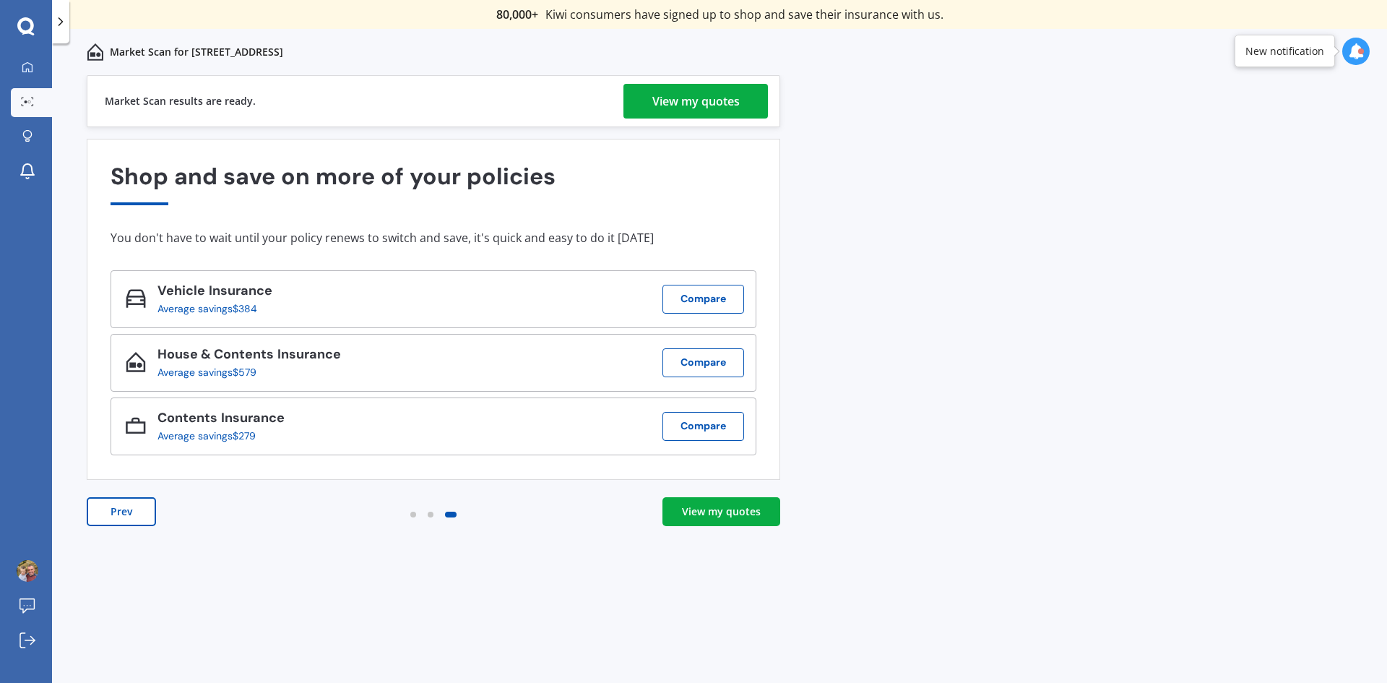
click at [691, 98] on div "View my quotes" at bounding box center [695, 101] width 87 height 35
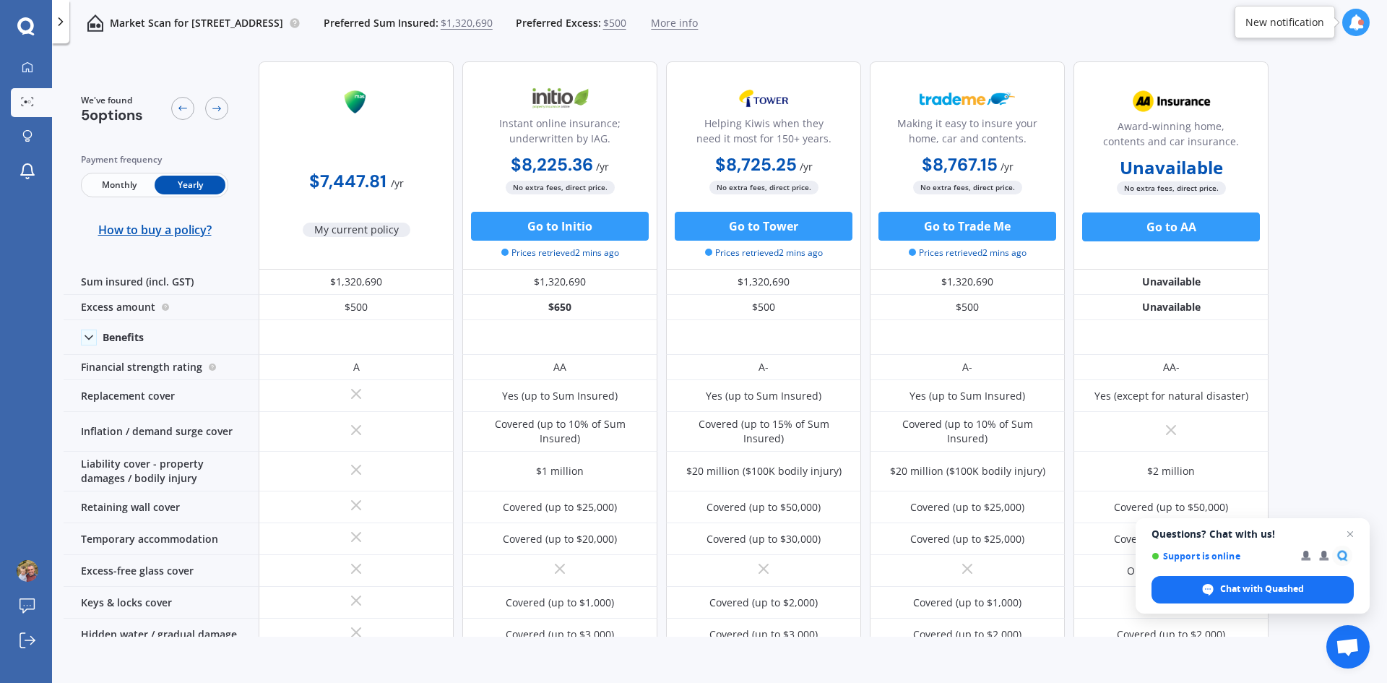
click at [1347, 531] on span "Close chat" at bounding box center [1349, 533] width 17 height 17
